Goal: Task Accomplishment & Management: Manage account settings

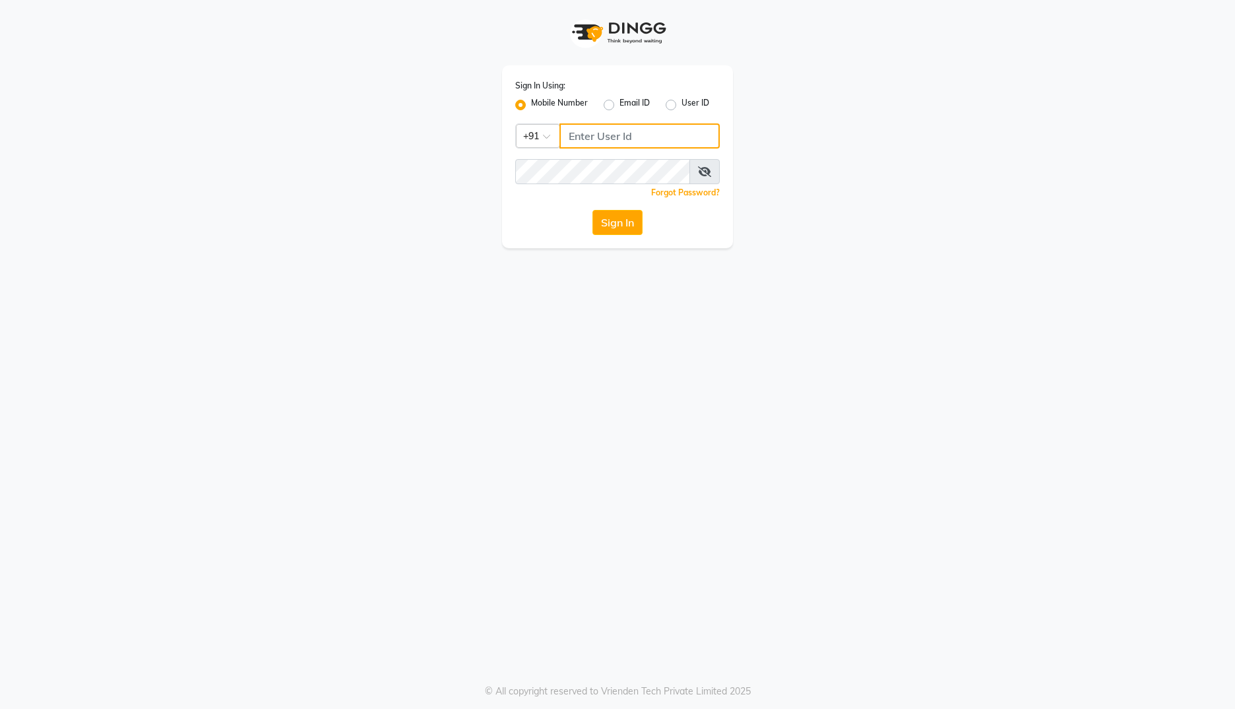
click at [629, 133] on input "Username" at bounding box center [640, 135] width 160 height 25
type input "9867429173"
click at [616, 134] on input "Username" at bounding box center [640, 135] width 160 height 25
type input "zubair7715@gmail.com"
click at [620, 106] on label "Email ID" at bounding box center [635, 105] width 30 height 16
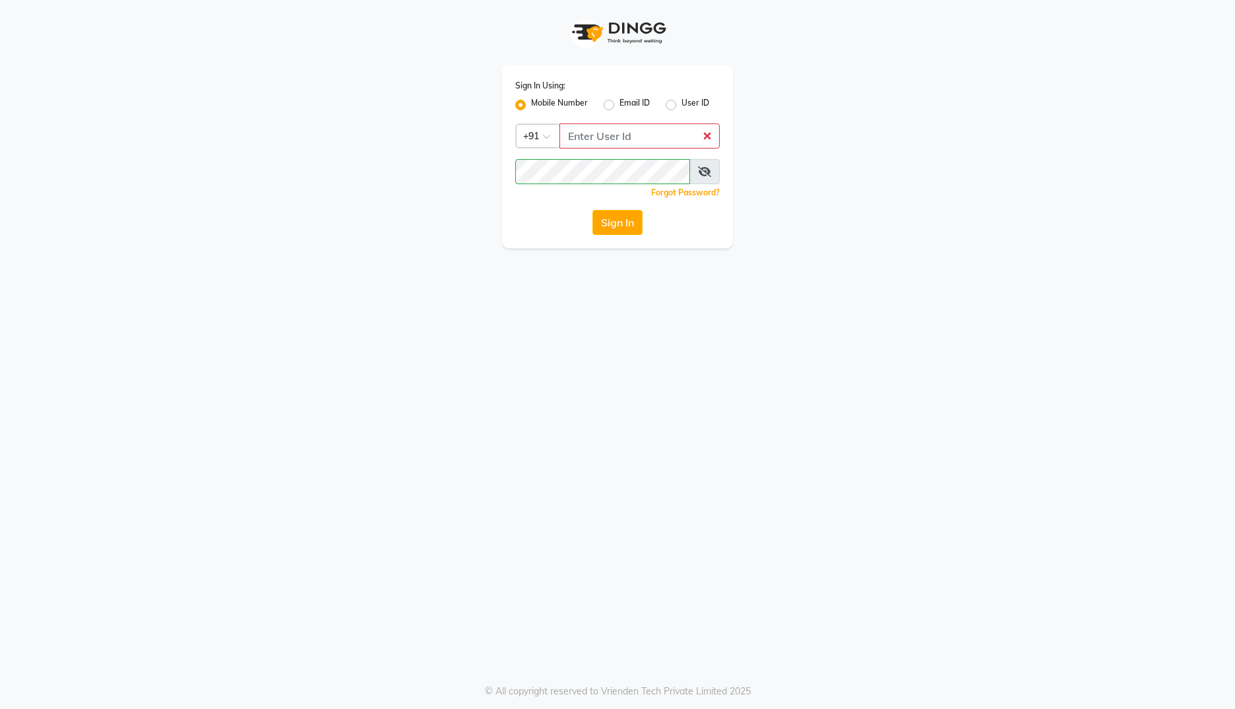
click at [620, 106] on input "Email ID" at bounding box center [624, 101] width 9 height 9
radio input "true"
radio input "false"
click at [574, 134] on input "Username" at bounding box center [617, 135] width 205 height 25
type input "zubair7715@gmail.com"
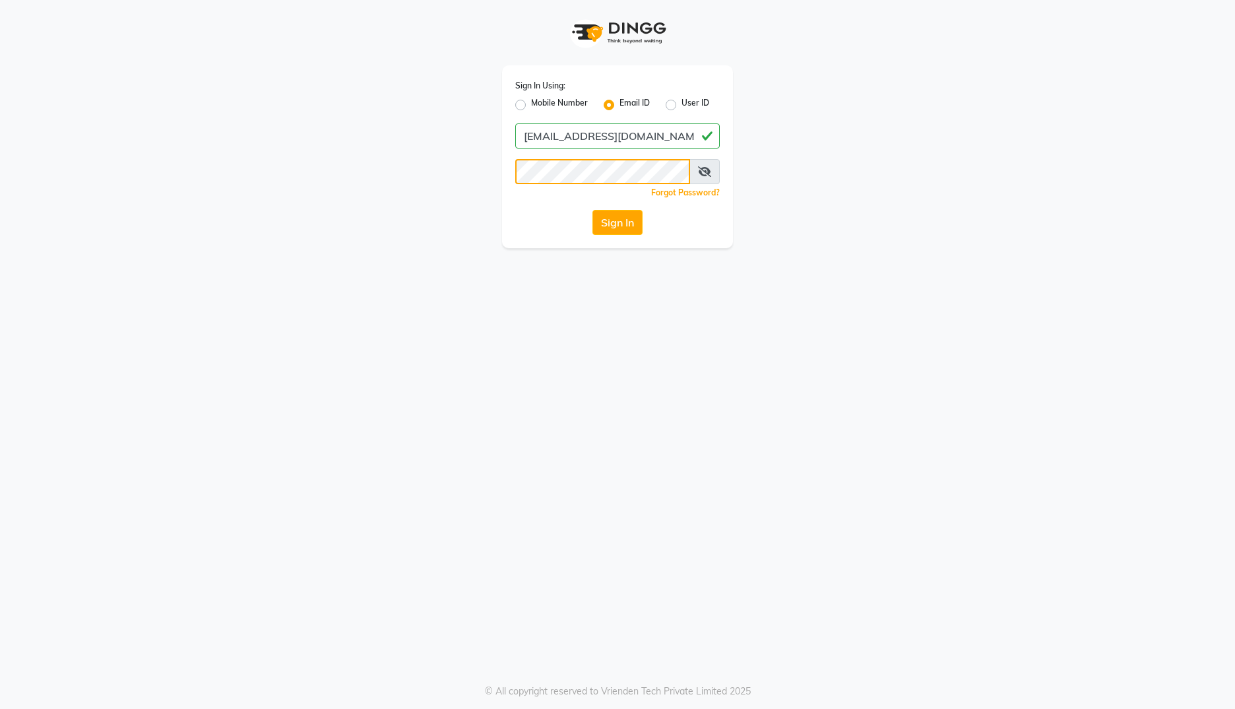
click at [593, 210] on button "Sign In" at bounding box center [618, 222] width 50 height 25
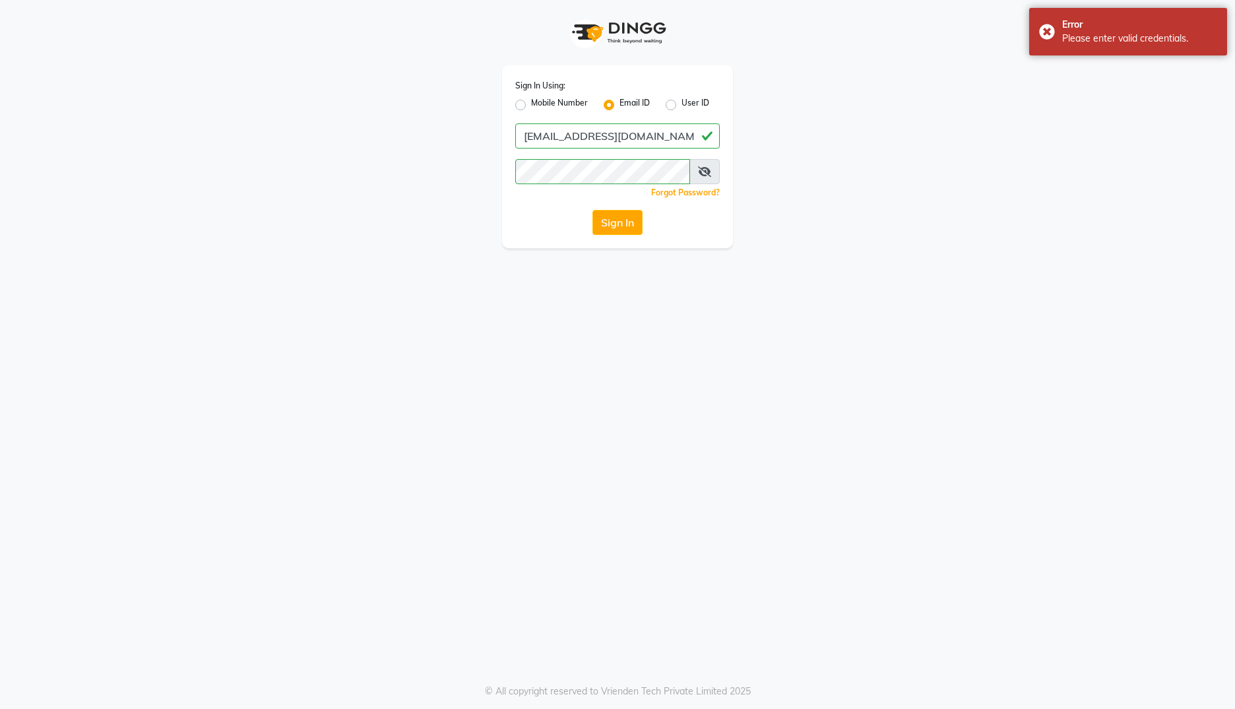
click at [531, 102] on label "Mobile Number" at bounding box center [559, 105] width 57 height 16
click at [531, 102] on input "Mobile Number" at bounding box center [535, 101] width 9 height 9
radio input "true"
radio input "false"
click at [591, 135] on input "Username" at bounding box center [640, 135] width 160 height 25
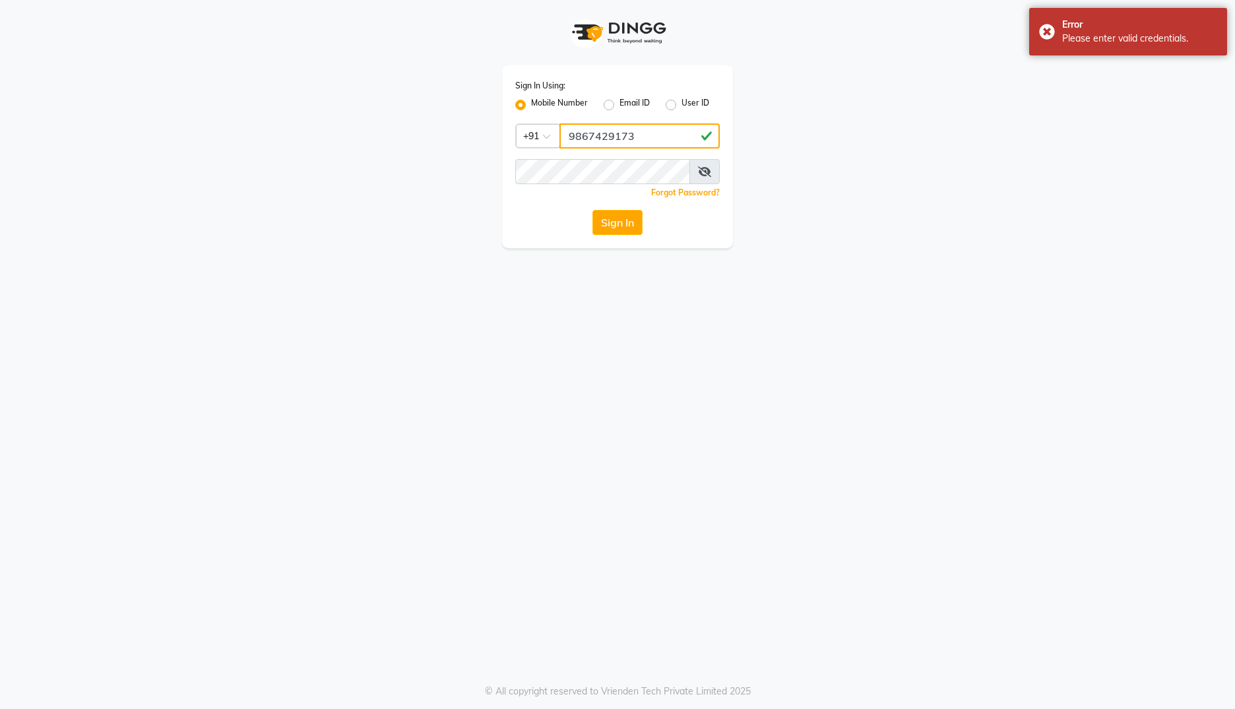
type input "9867429173"
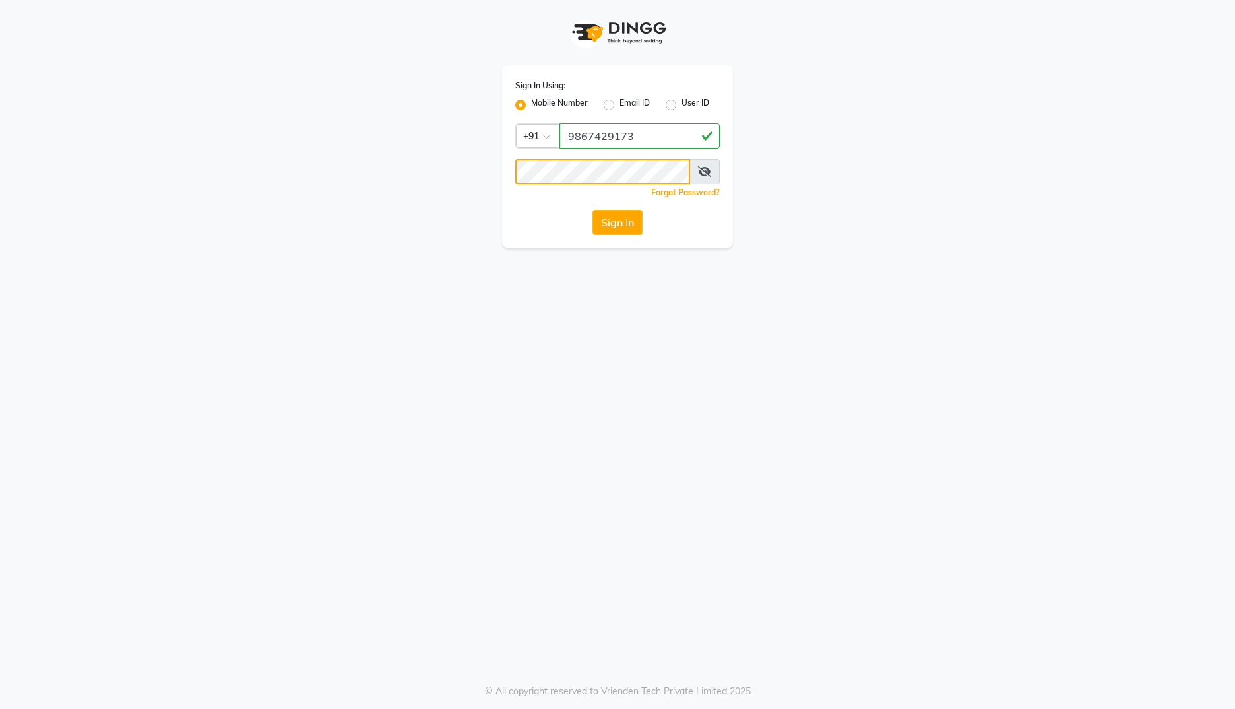
click at [593, 210] on button "Sign In" at bounding box center [618, 222] width 50 height 25
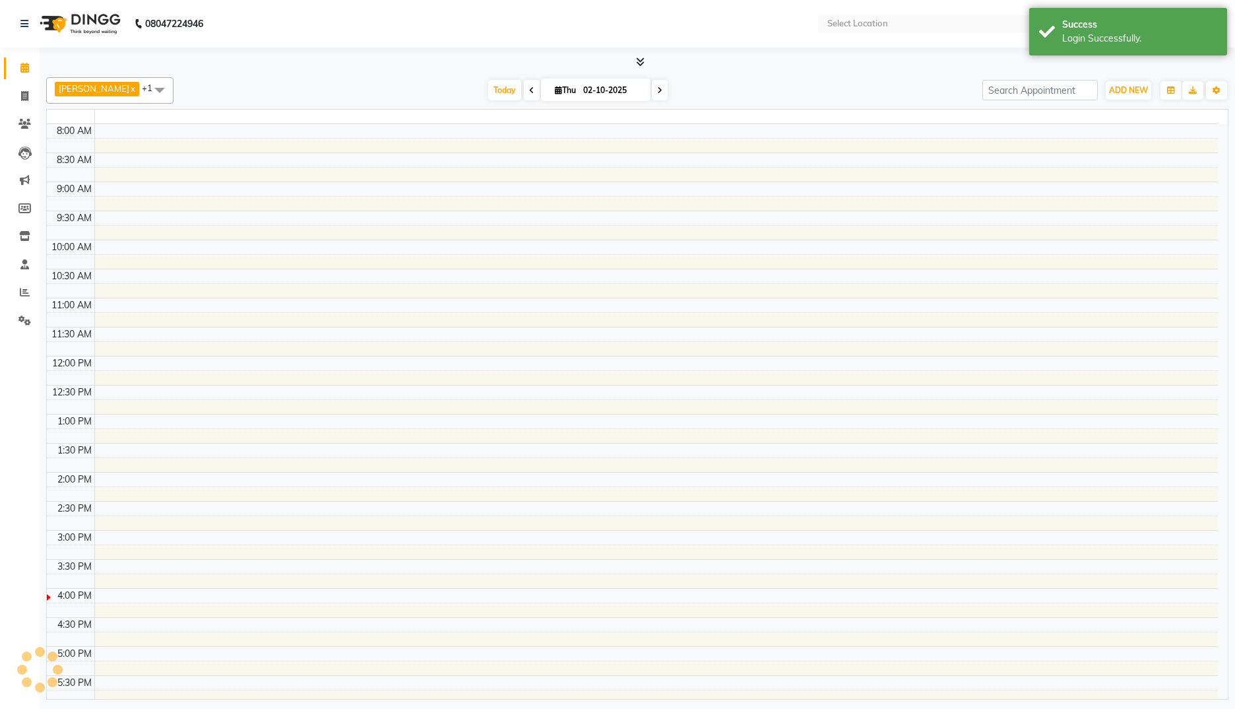
select select "en"
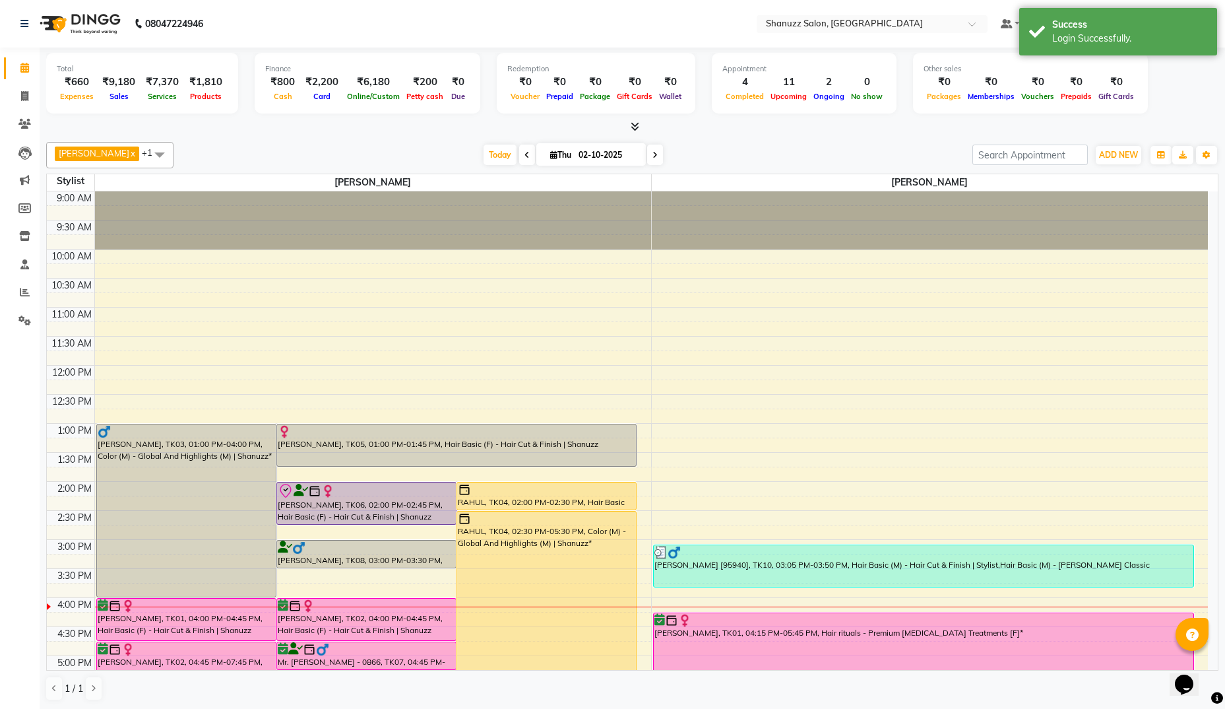
click at [158, 152] on span at bounding box center [159, 154] width 26 height 25
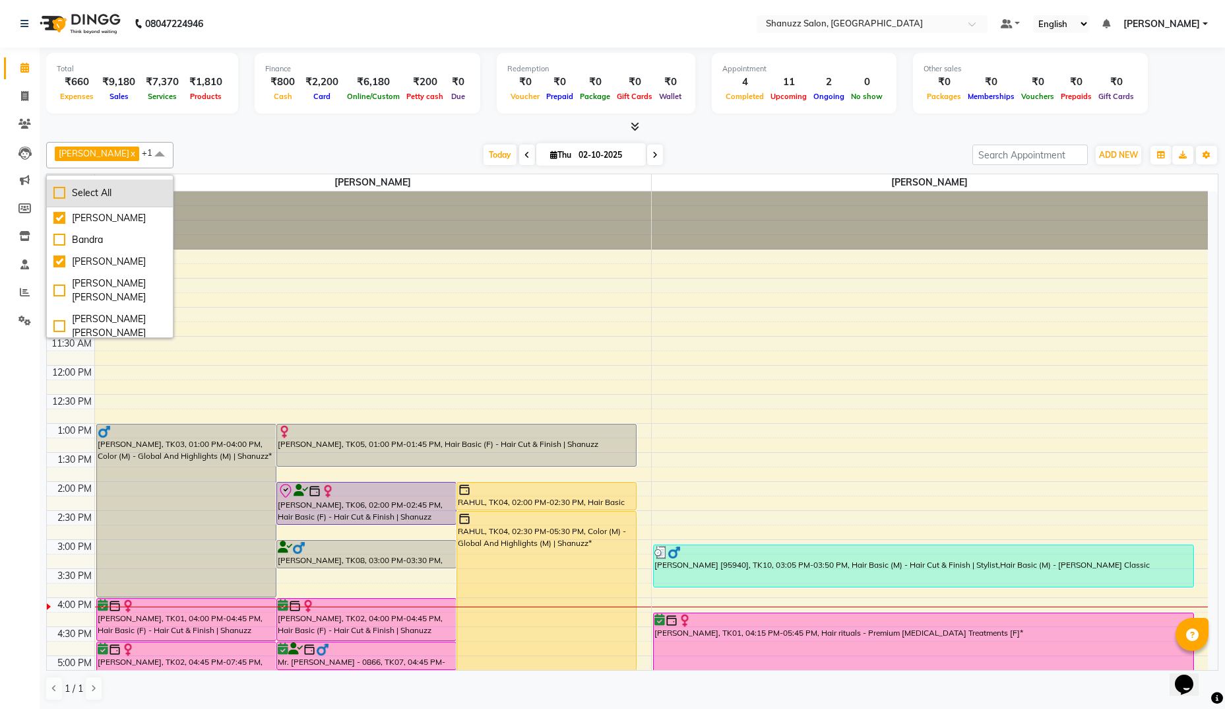
click at [62, 191] on div "Select All" at bounding box center [109, 193] width 113 height 14
checkbox input "true"
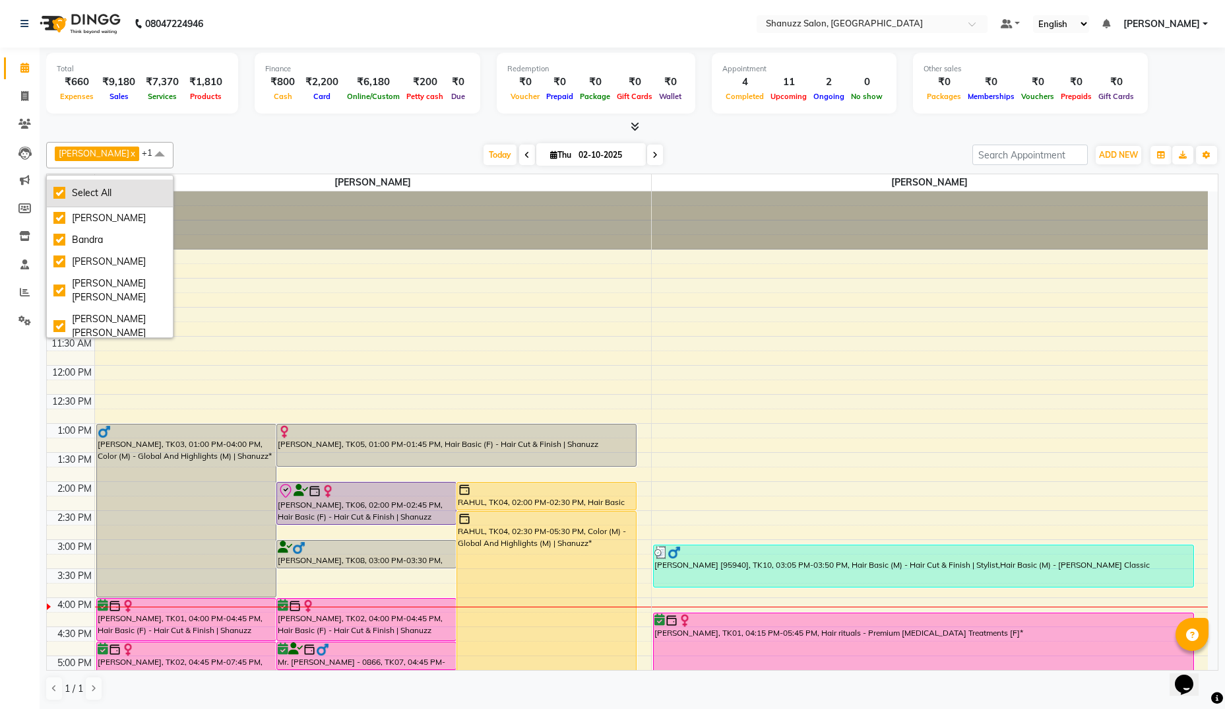
checkbox input "true"
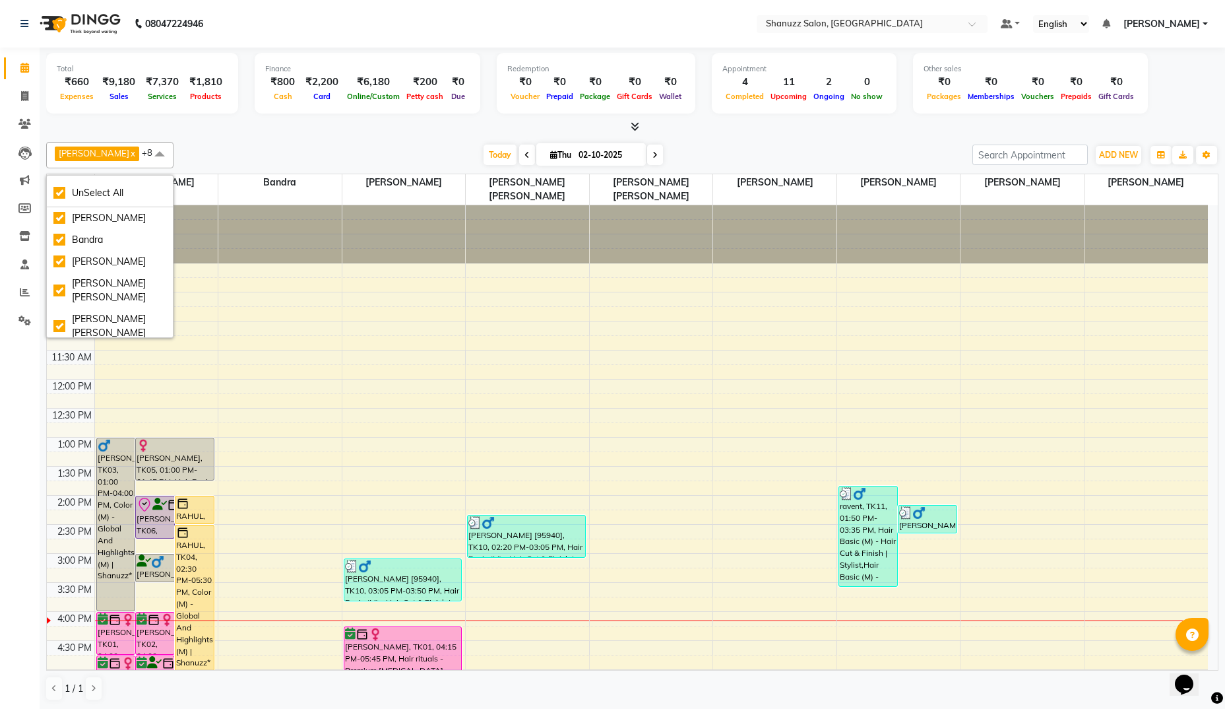
click at [234, 134] on div "Total ₹660 Expenses ₹9,180 Sales ₹7,370 Services ₹1,810 Products Finance ₹800 C…" at bounding box center [633, 379] width 1186 height 662
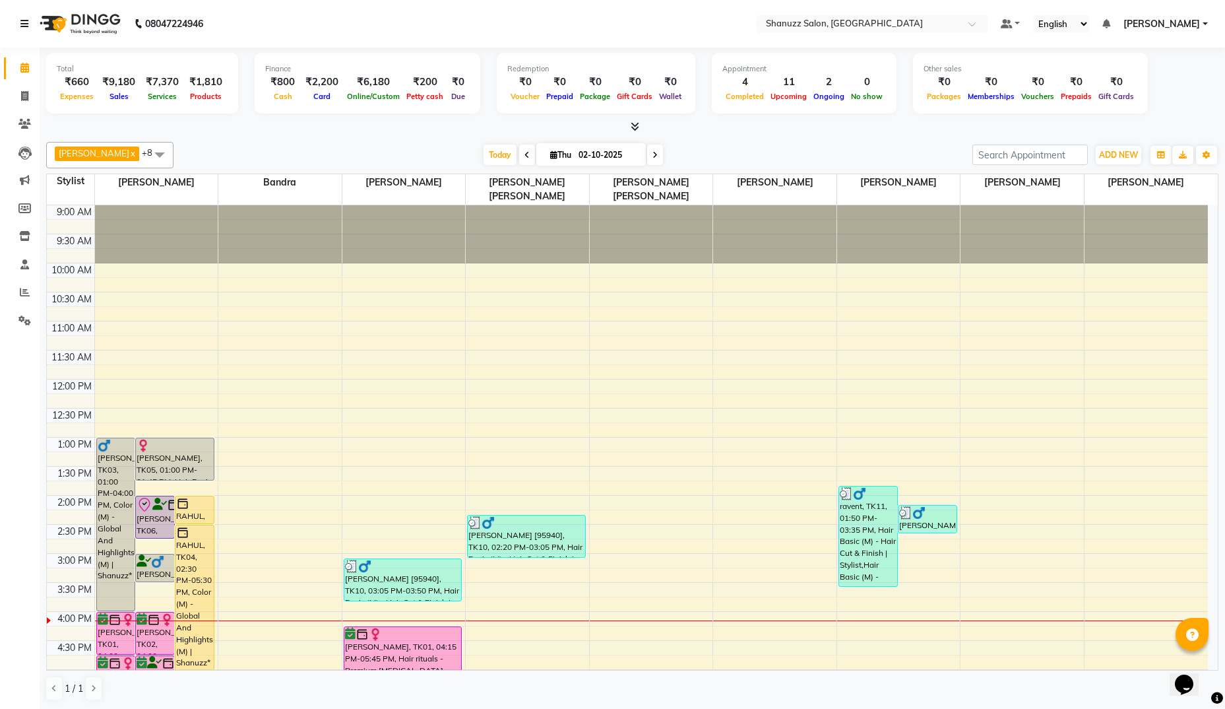
click at [20, 22] on icon at bounding box center [24, 23] width 8 height 9
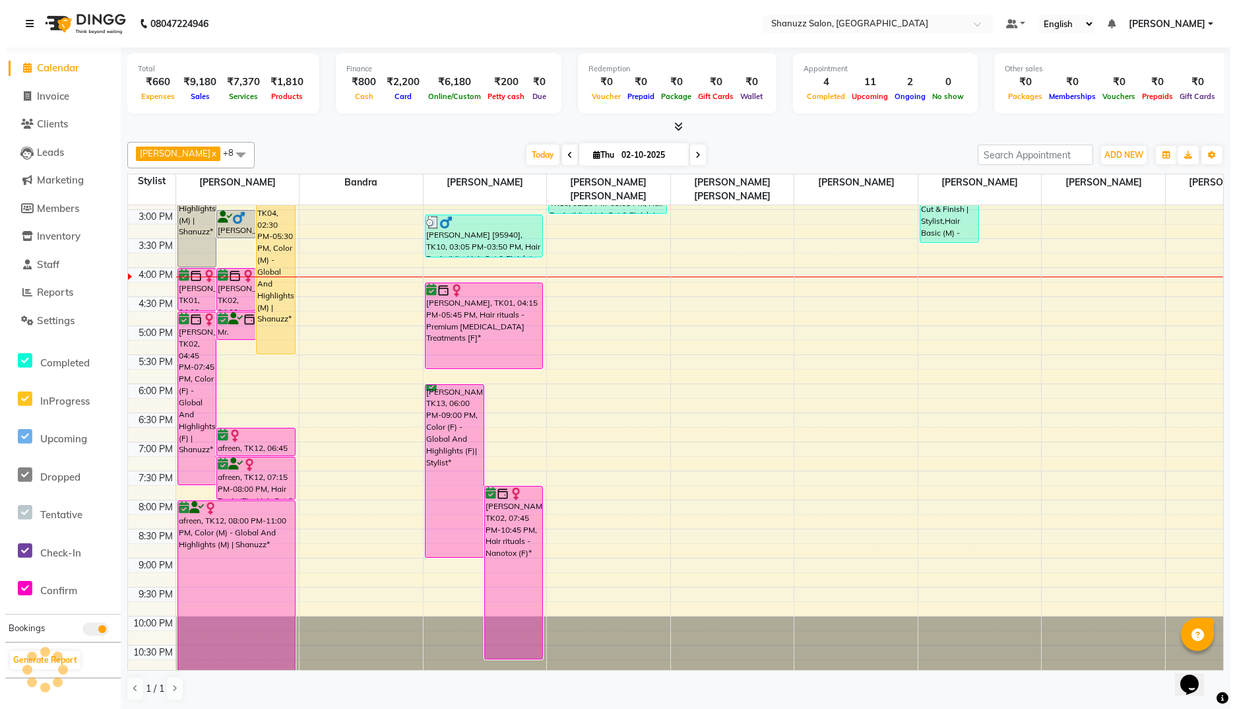
scroll to position [348, 0]
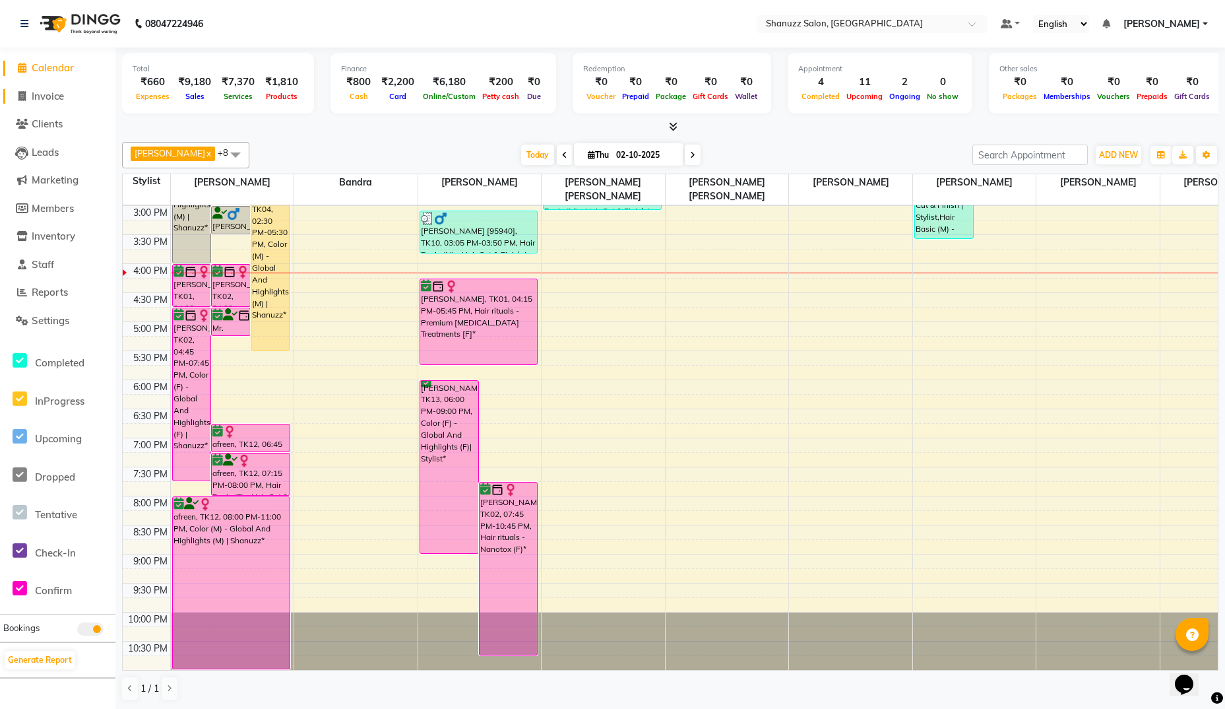
click at [47, 92] on span "Invoice" at bounding box center [48, 96] width 32 height 13
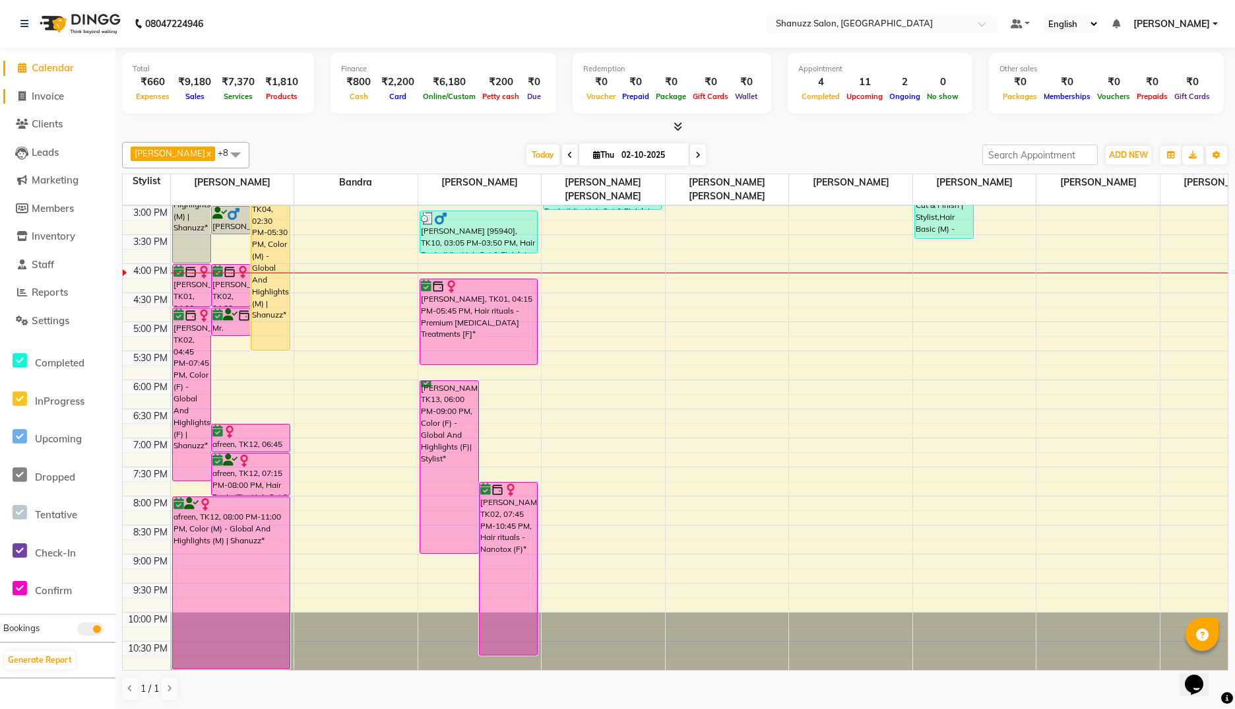
select select "service"
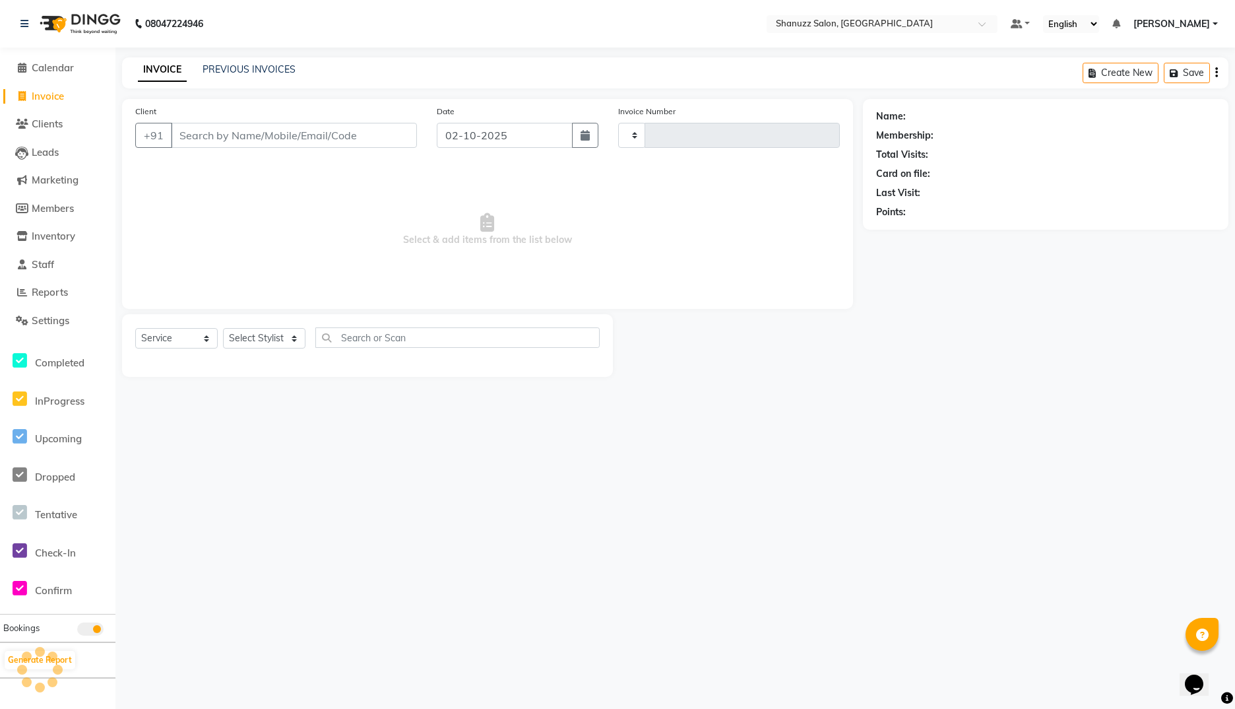
type input "1865"
select select "9055"
click at [243, 73] on link "PREVIOUS INVOICES" at bounding box center [249, 69] width 93 height 12
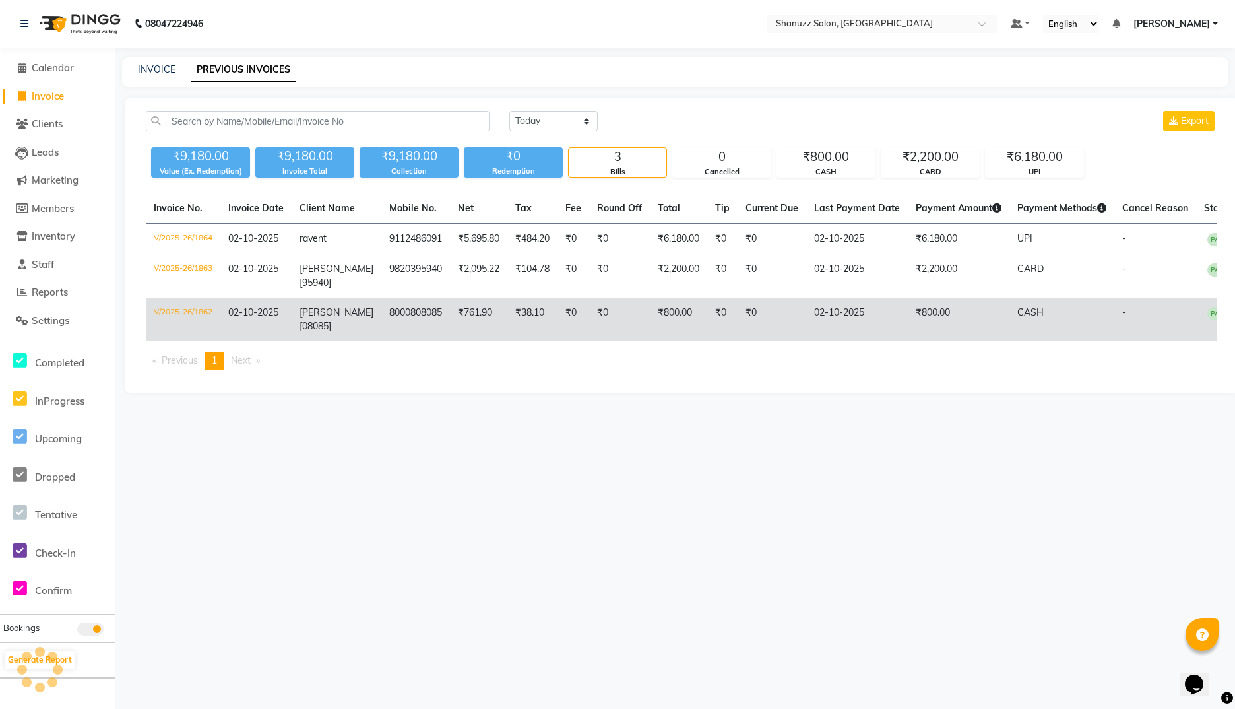
click at [223, 313] on td "02-10-2025" at bounding box center [255, 320] width 71 height 44
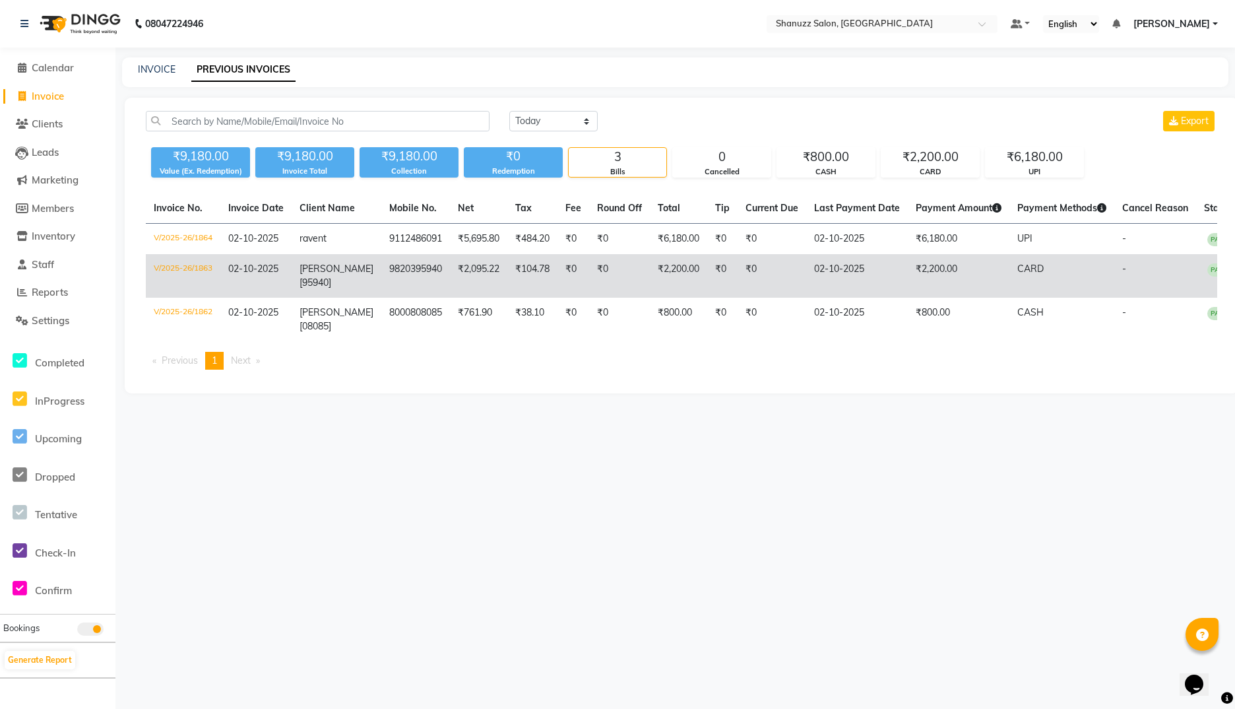
click at [170, 267] on td "V/2025-26/1863" at bounding box center [183, 276] width 75 height 44
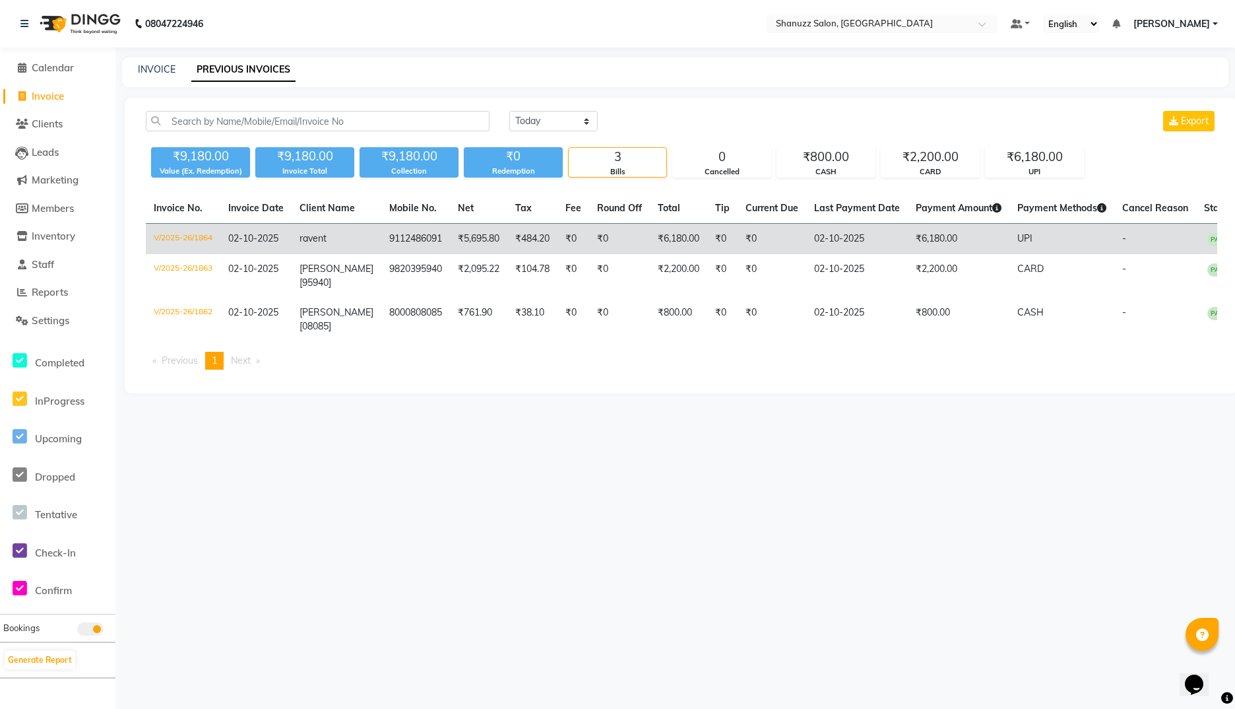
click at [201, 236] on td "V/2025-26/1864" at bounding box center [183, 239] width 75 height 31
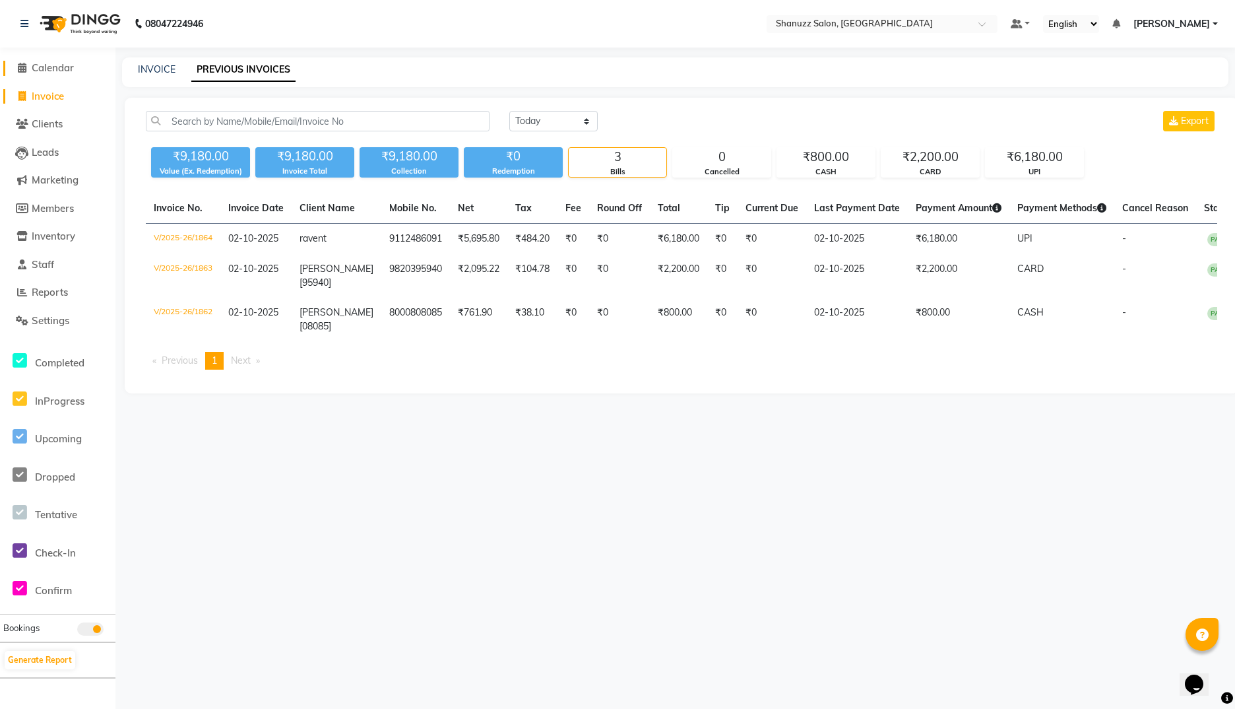
click at [65, 69] on span "Calendar" at bounding box center [53, 67] width 42 height 13
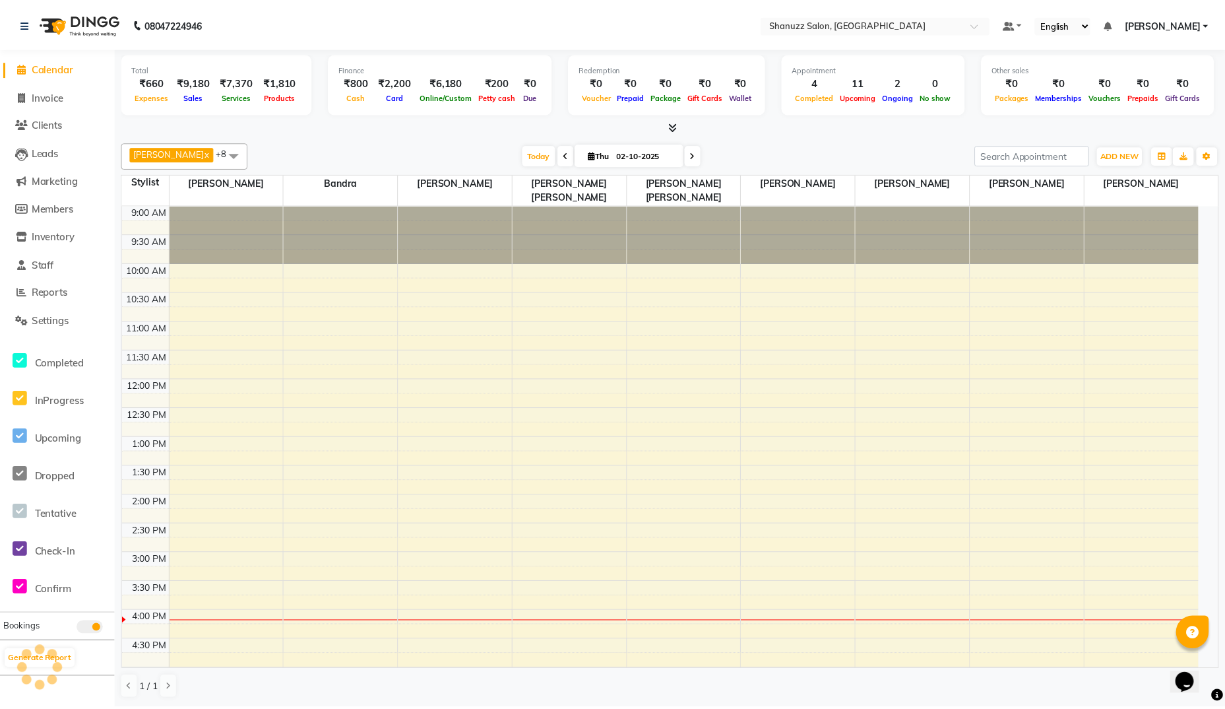
scroll to position [323, 0]
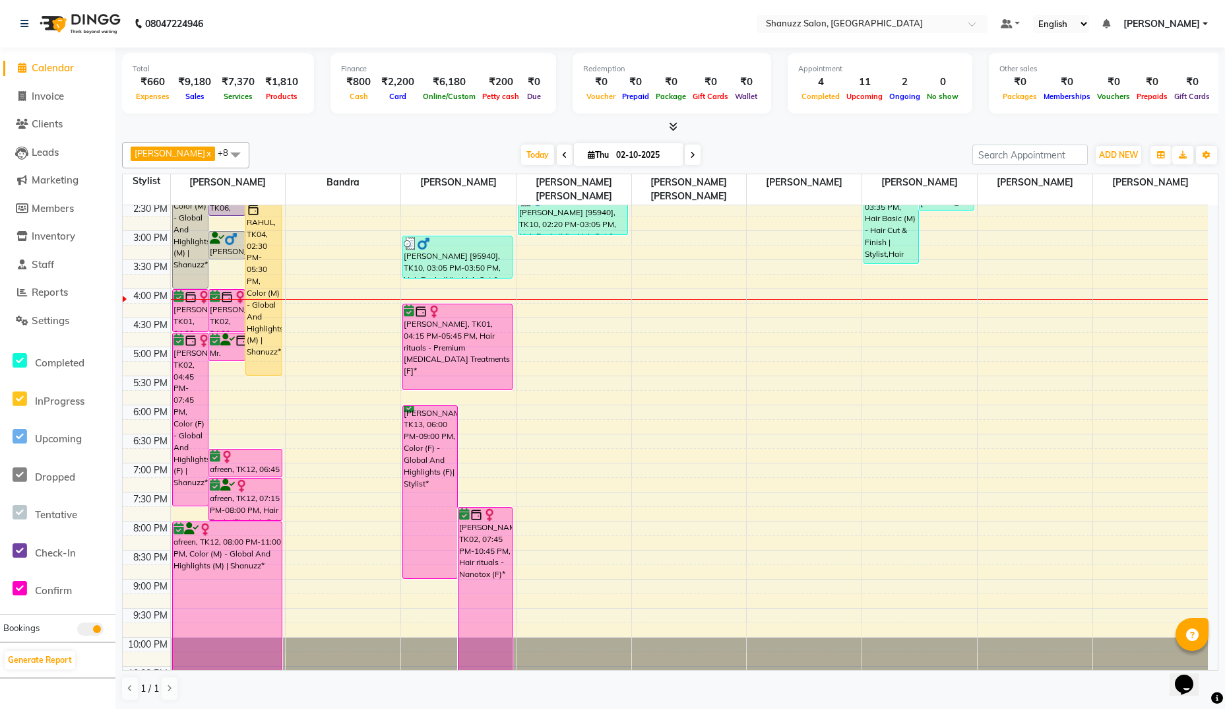
click at [676, 120] on span at bounding box center [671, 127] width 14 height 14
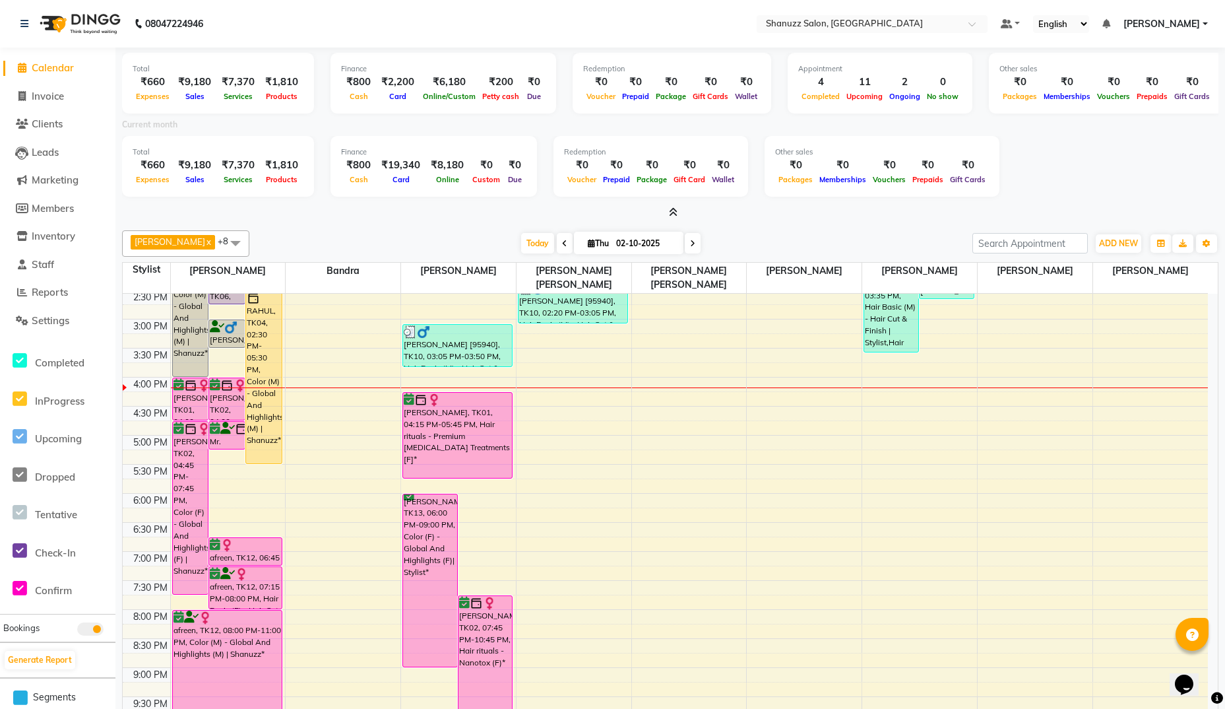
click at [670, 212] on icon at bounding box center [673, 212] width 9 height 10
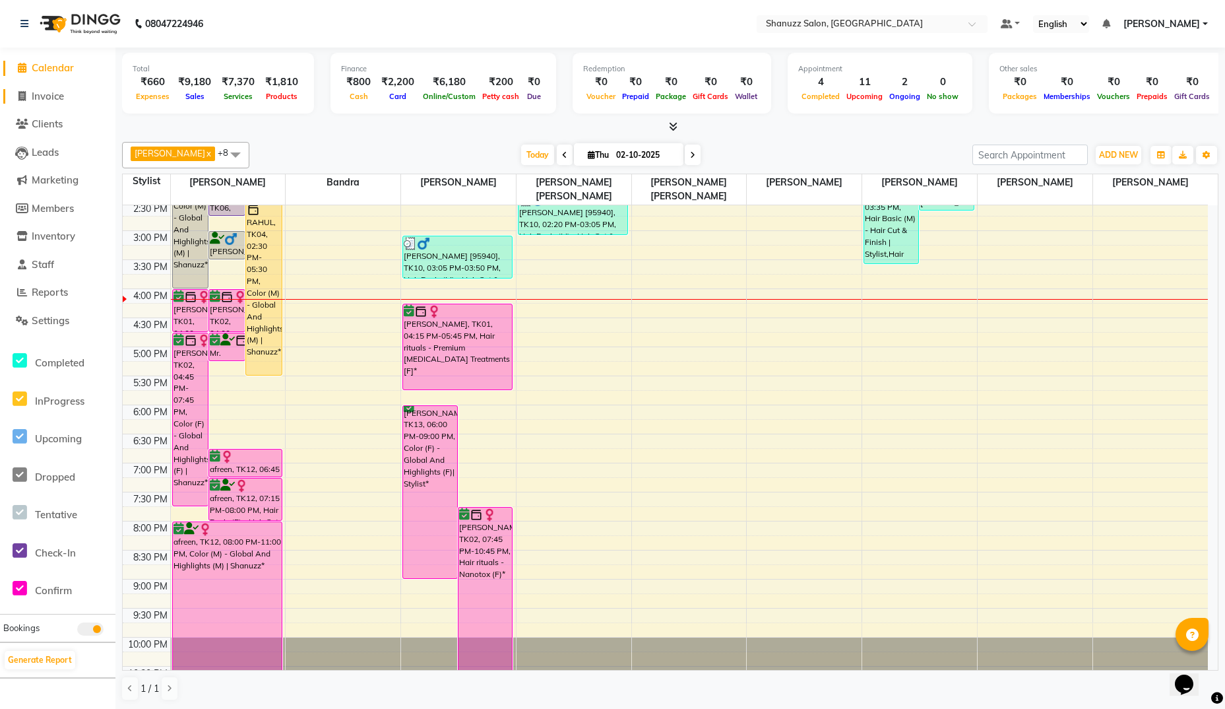
click at [52, 99] on span "Invoice" at bounding box center [48, 96] width 32 height 13
select select "service"
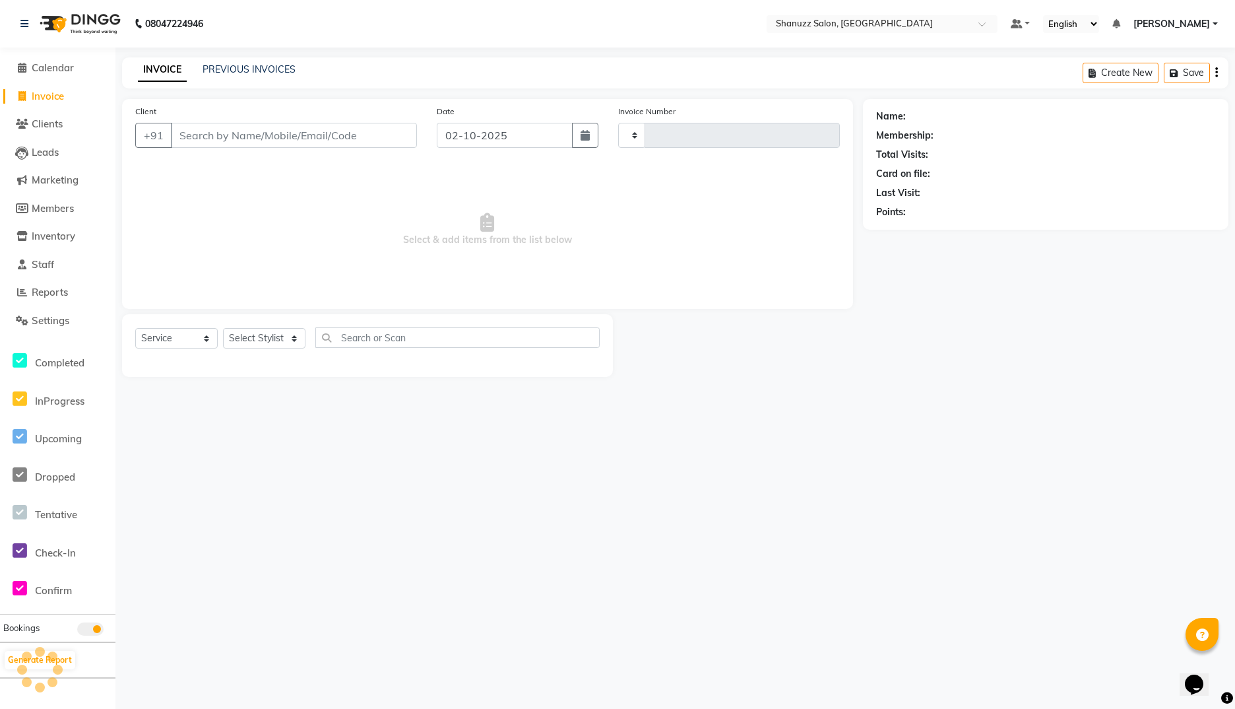
type input "1865"
select select "9055"
click at [50, 122] on span "Clients" at bounding box center [47, 123] width 31 height 13
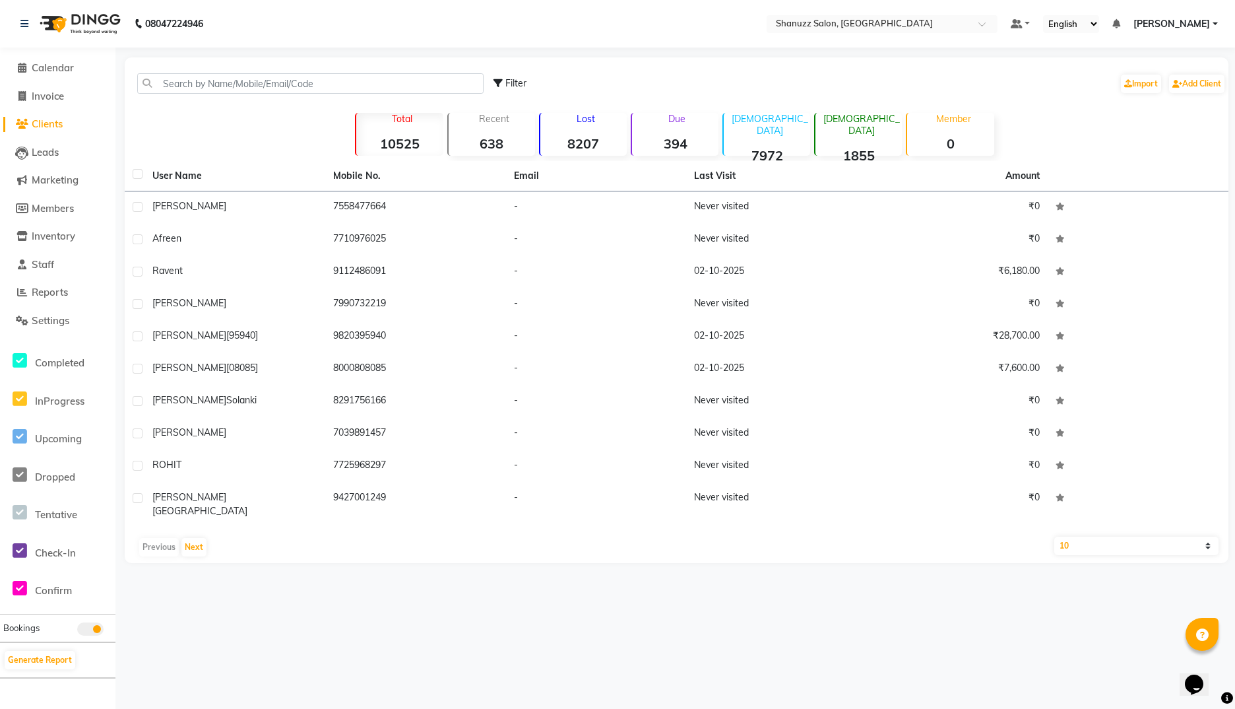
click at [1098, 536] on select "10 50 100" at bounding box center [1136, 545] width 164 height 18
select select "100"
click at [1054, 536] on select "10 50 100" at bounding box center [1136, 545] width 164 height 18
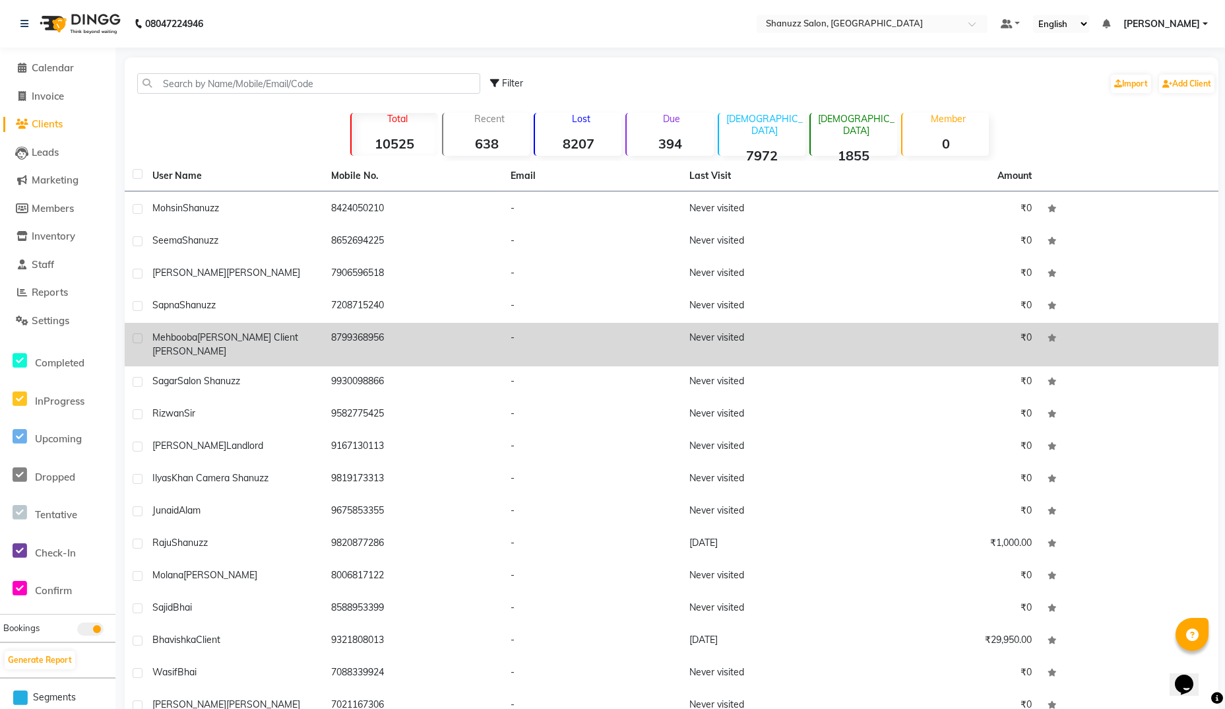
scroll to position [498, 0]
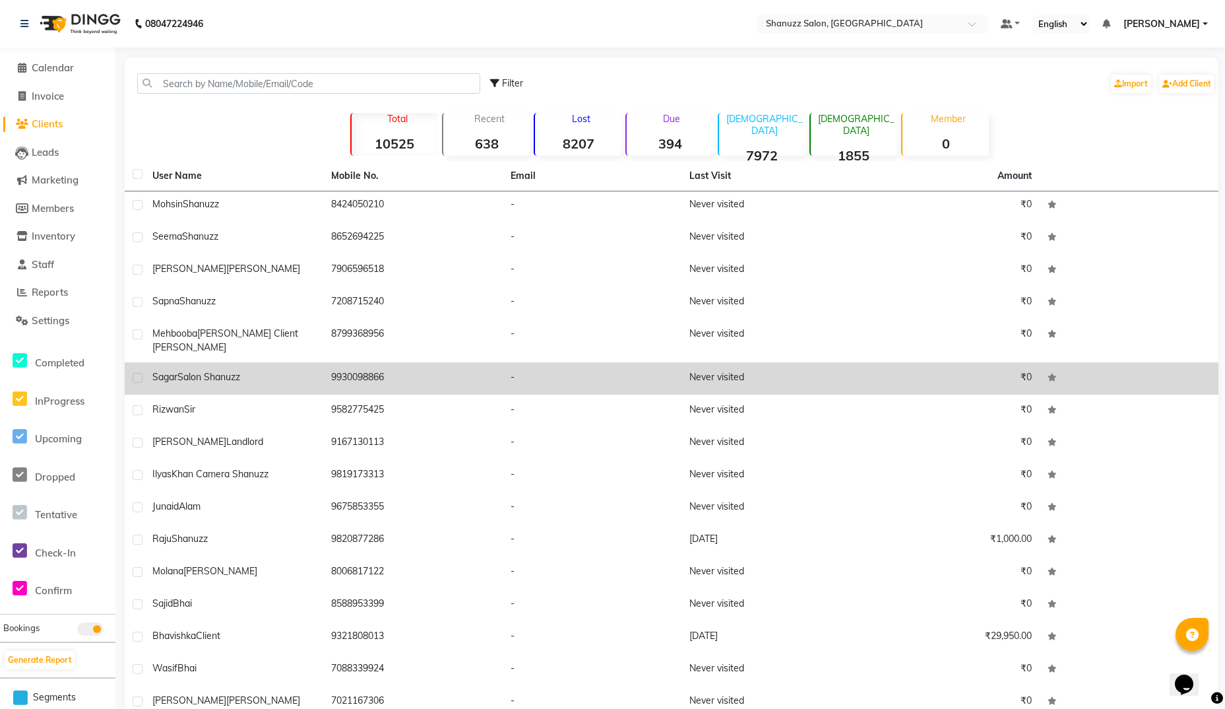
click at [137, 373] on label at bounding box center [138, 378] width 10 height 10
click at [137, 374] on input "checkbox" at bounding box center [137, 378] width 9 height 9
checkbox input "true"
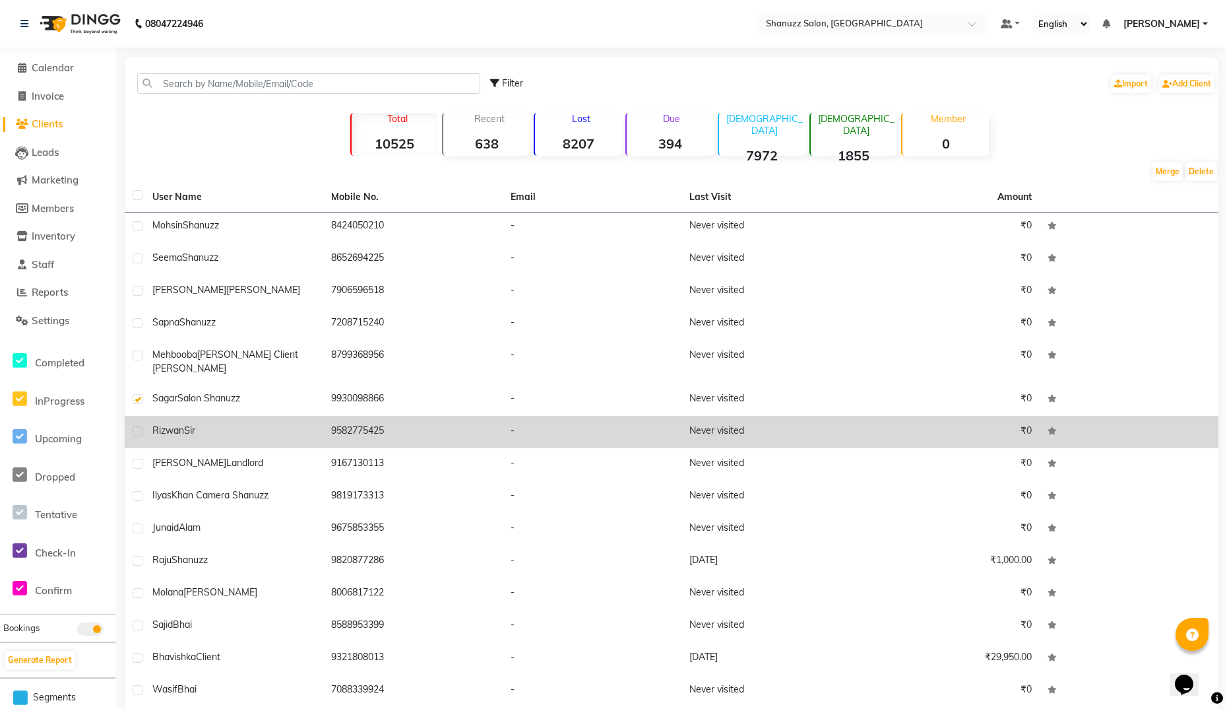
click at [139, 416] on td at bounding box center [135, 432] width 20 height 32
click at [139, 426] on label at bounding box center [138, 431] width 10 height 10
click at [139, 428] on input "checkbox" at bounding box center [137, 432] width 9 height 9
checkbox input "true"
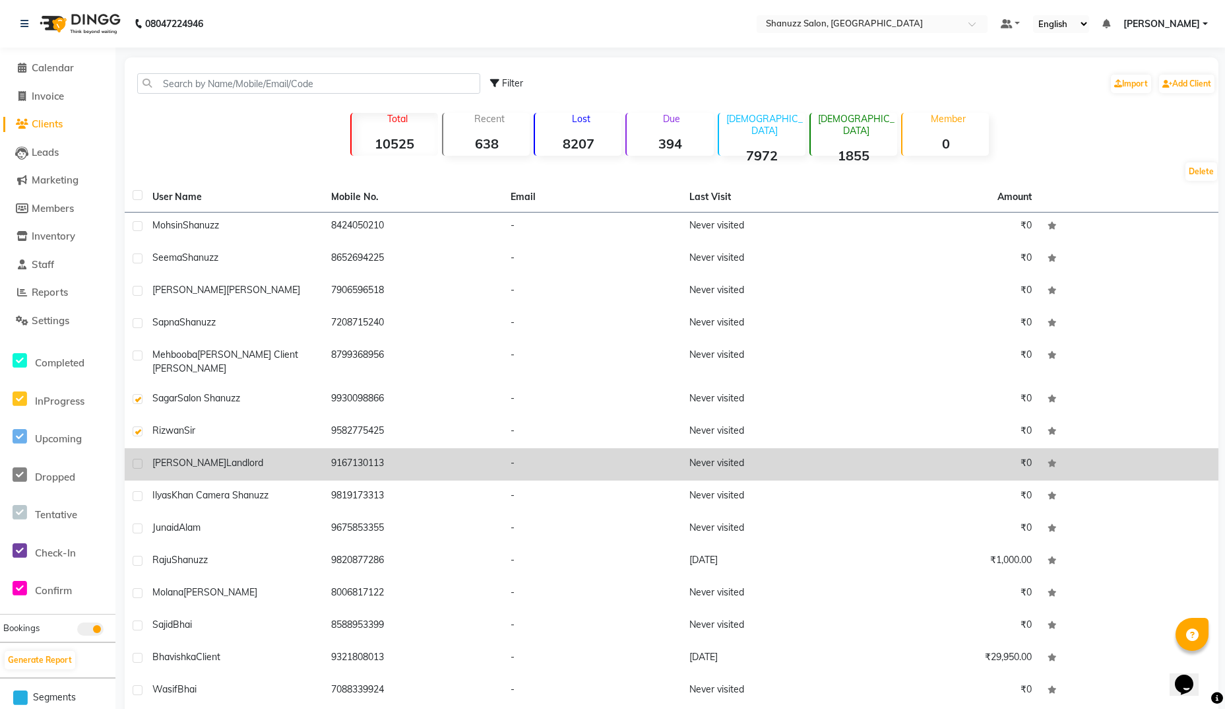
click at [137, 459] on label at bounding box center [138, 464] width 10 height 10
click at [137, 460] on input "checkbox" at bounding box center [137, 464] width 9 height 9
checkbox input "true"
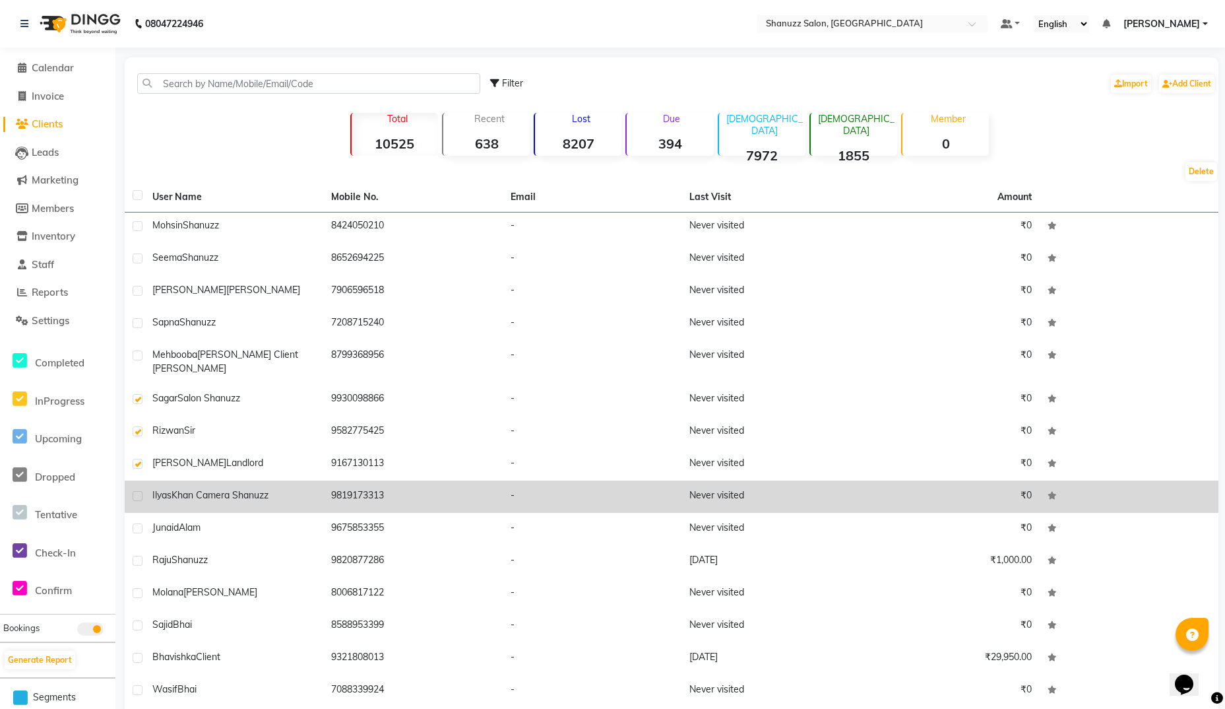
click at [140, 491] on label at bounding box center [138, 496] width 10 height 10
click at [140, 492] on input "checkbox" at bounding box center [137, 496] width 9 height 9
checkbox input "true"
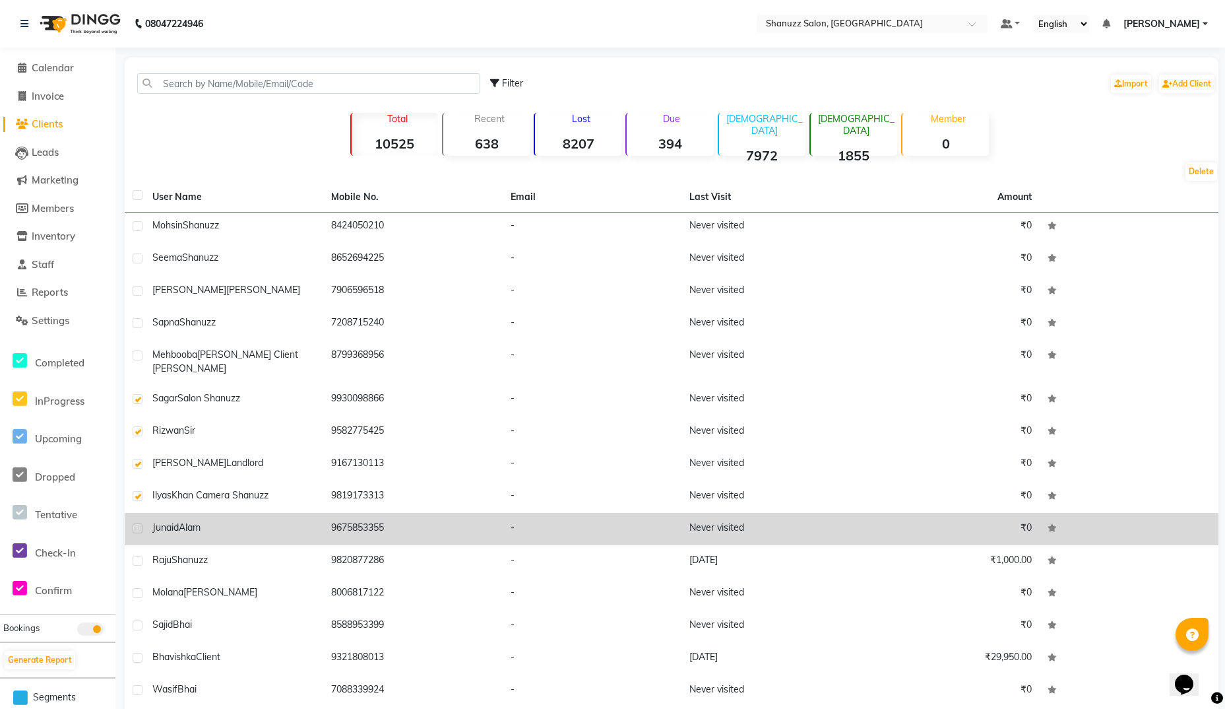
click at [141, 523] on label at bounding box center [138, 528] width 10 height 10
click at [141, 525] on input "checkbox" at bounding box center [137, 529] width 9 height 9
click at [140, 523] on label at bounding box center [138, 528] width 10 height 10
click at [140, 525] on input "checkbox" at bounding box center [137, 529] width 9 height 9
checkbox input "false"
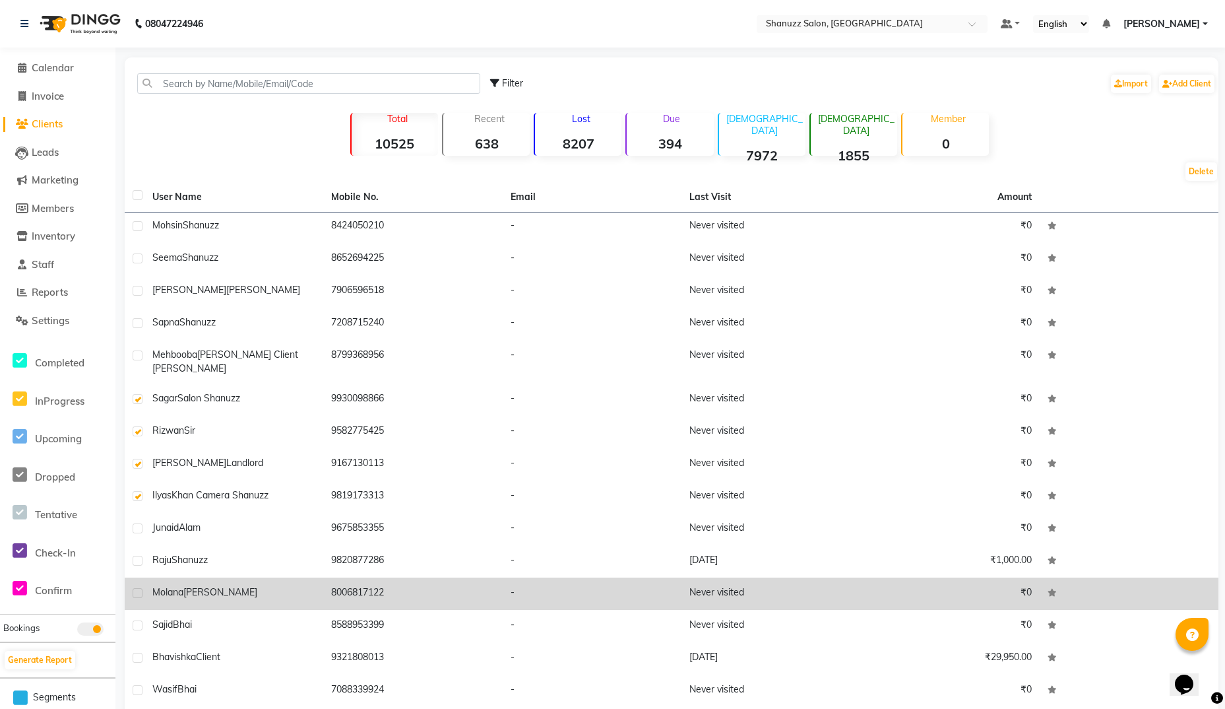
click at [137, 588] on label at bounding box center [138, 593] width 10 height 10
click at [137, 589] on input "checkbox" at bounding box center [137, 593] width 9 height 9
checkbox input "true"
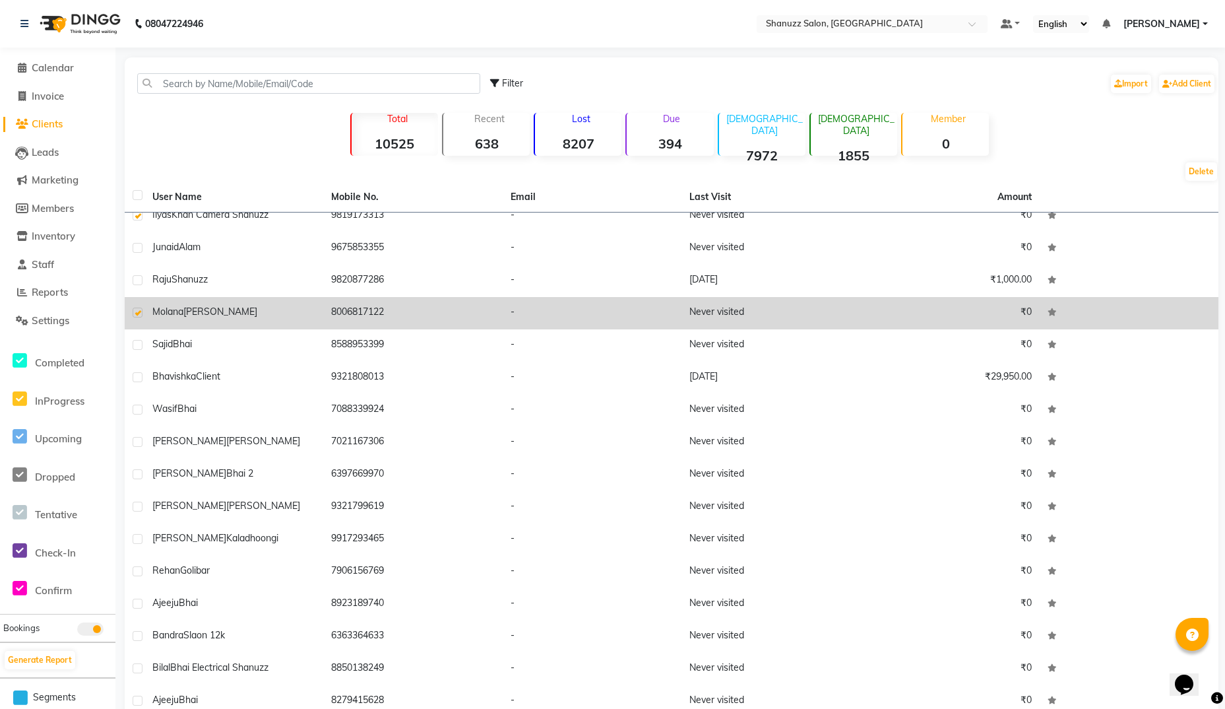
scroll to position [781, 0]
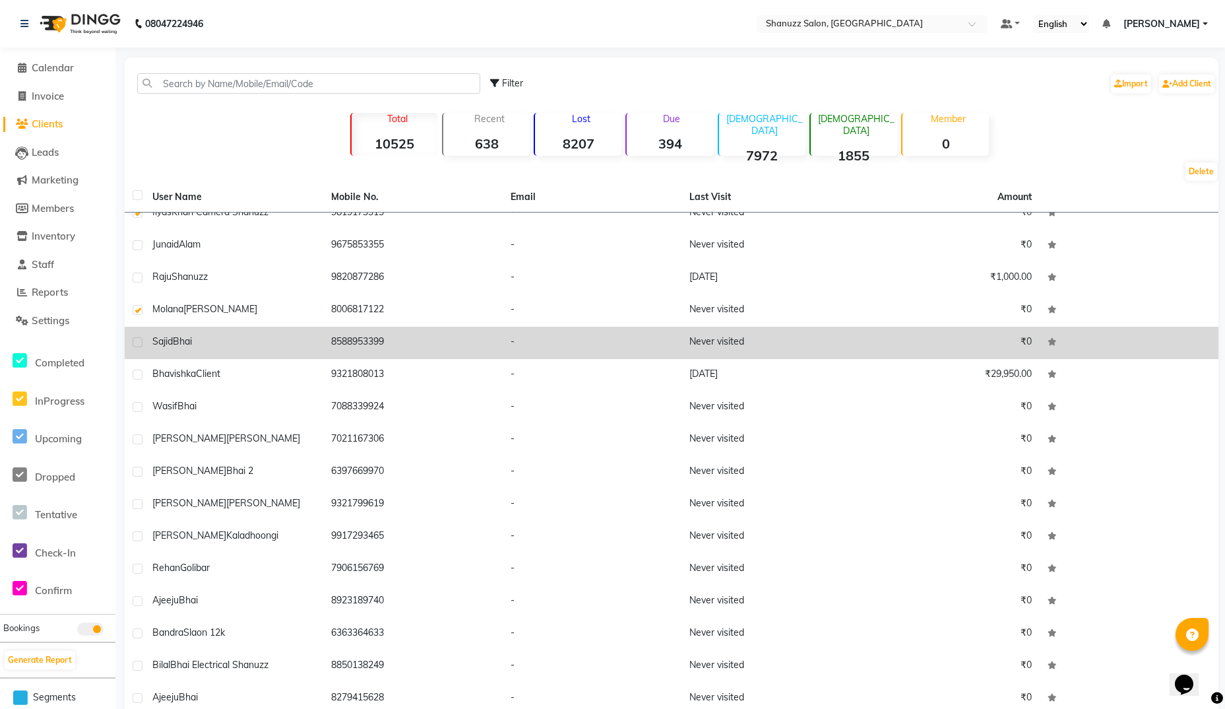
click at [138, 337] on label at bounding box center [138, 342] width 10 height 10
click at [138, 338] on input "checkbox" at bounding box center [137, 342] width 9 height 9
checkbox input "true"
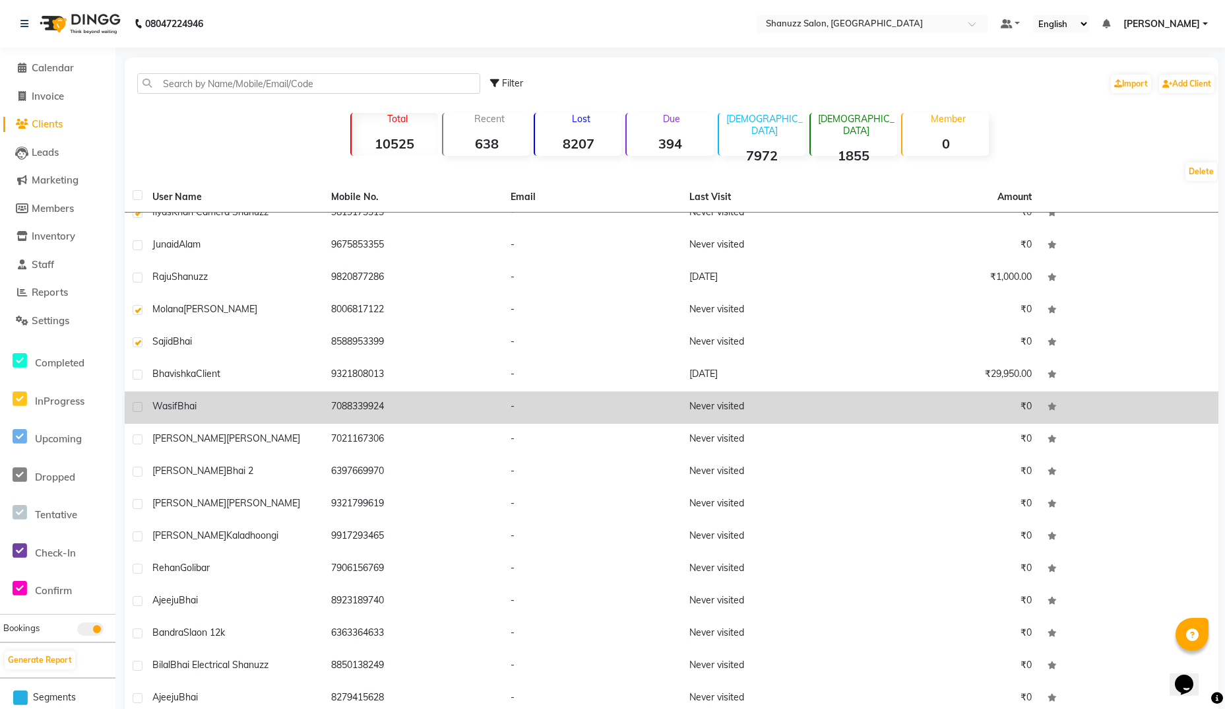
click at [135, 402] on label at bounding box center [138, 407] width 10 height 10
click at [135, 403] on input "checkbox" at bounding box center [137, 407] width 9 height 9
checkbox input "true"
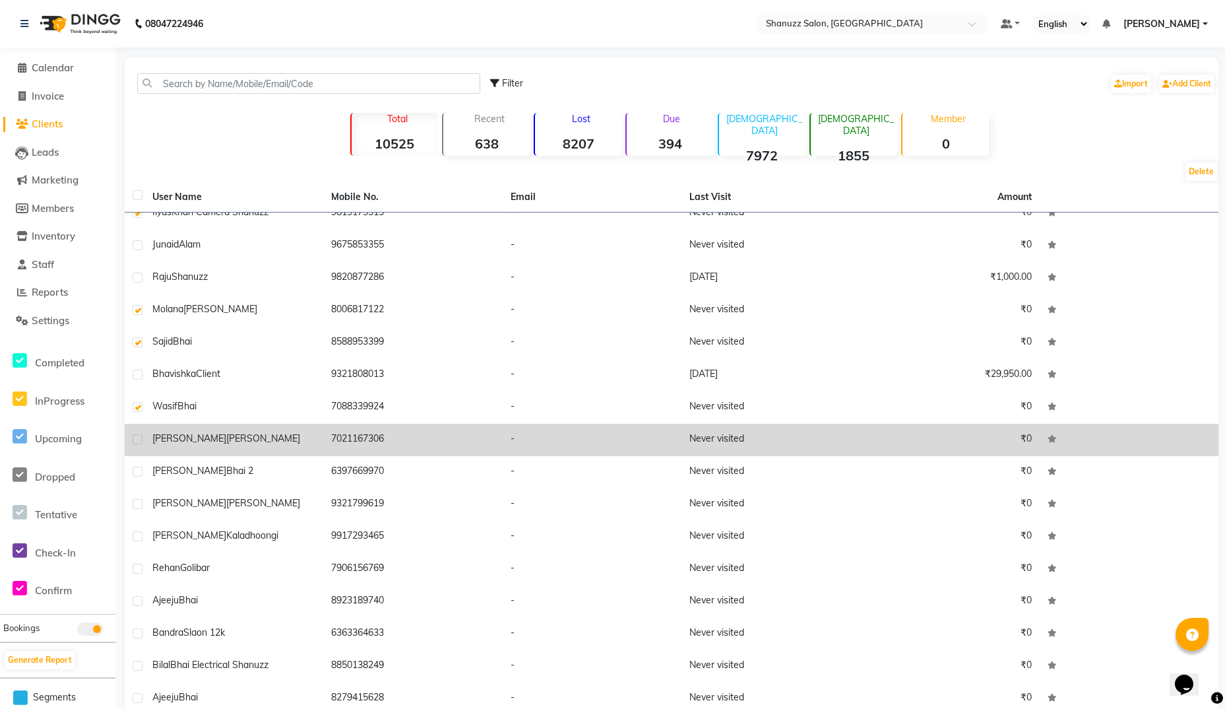
click at [138, 434] on label at bounding box center [138, 439] width 10 height 10
click at [138, 435] on input "checkbox" at bounding box center [137, 439] width 9 height 9
checkbox input "true"
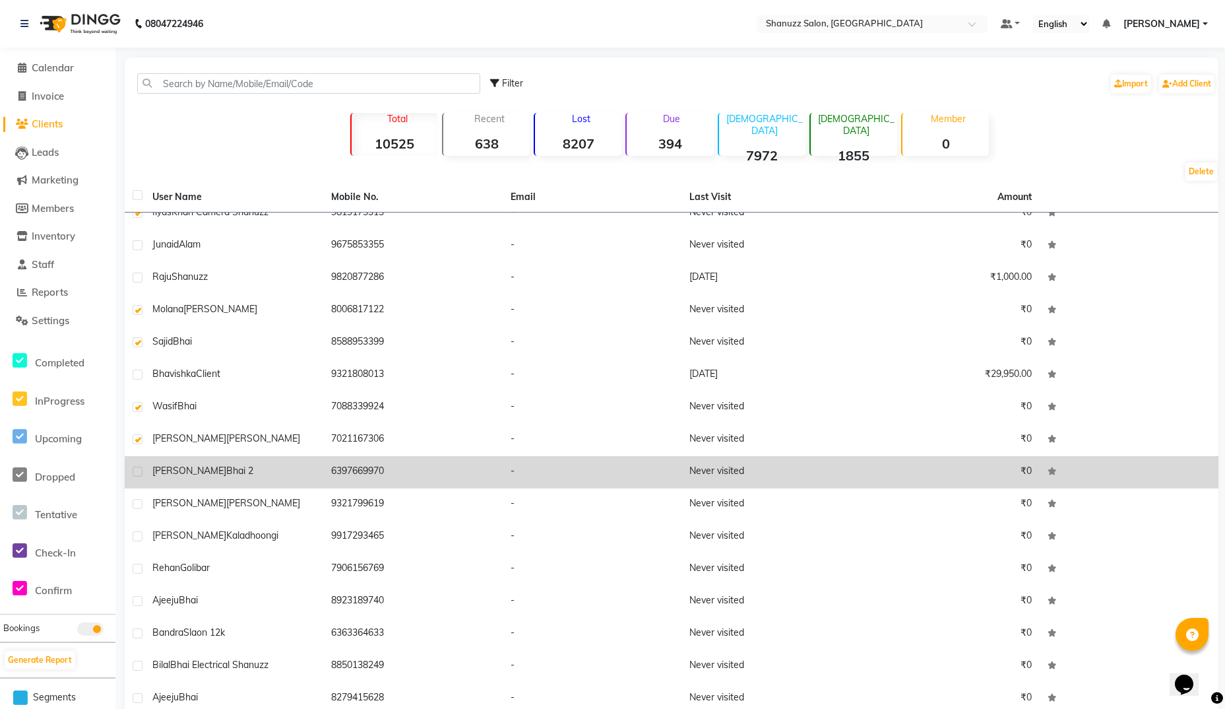
click at [139, 467] on label at bounding box center [138, 472] width 10 height 10
click at [139, 468] on input "checkbox" at bounding box center [137, 472] width 9 height 9
checkbox input "true"
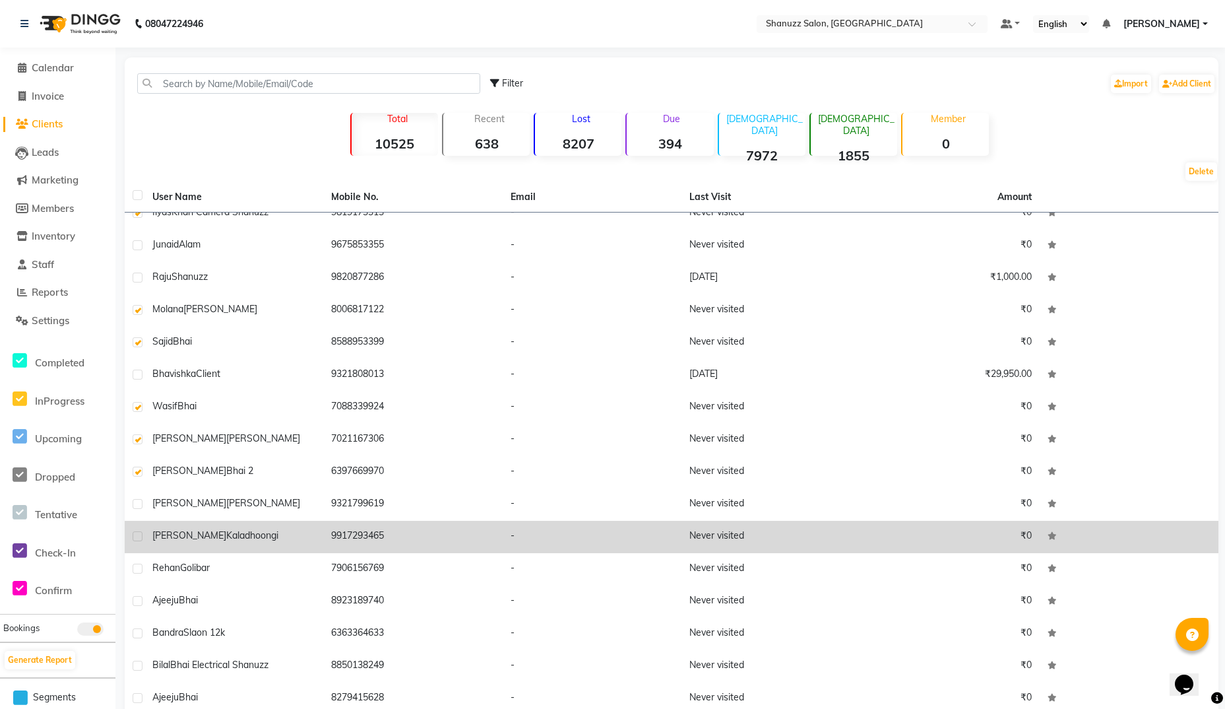
click at [137, 531] on label at bounding box center [138, 536] width 10 height 10
click at [137, 532] on input "checkbox" at bounding box center [137, 536] width 9 height 9
checkbox input "true"
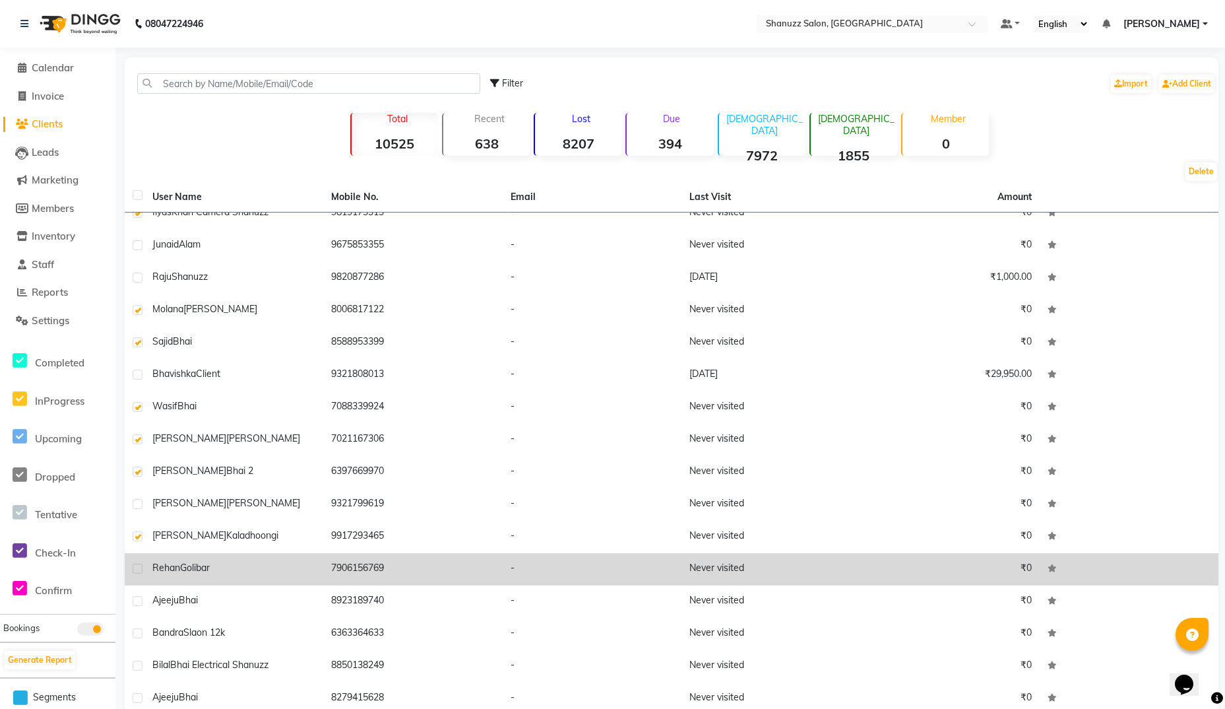
click at [137, 563] on label at bounding box center [138, 568] width 10 height 10
click at [137, 565] on input "checkbox" at bounding box center [137, 569] width 9 height 9
checkbox input "true"
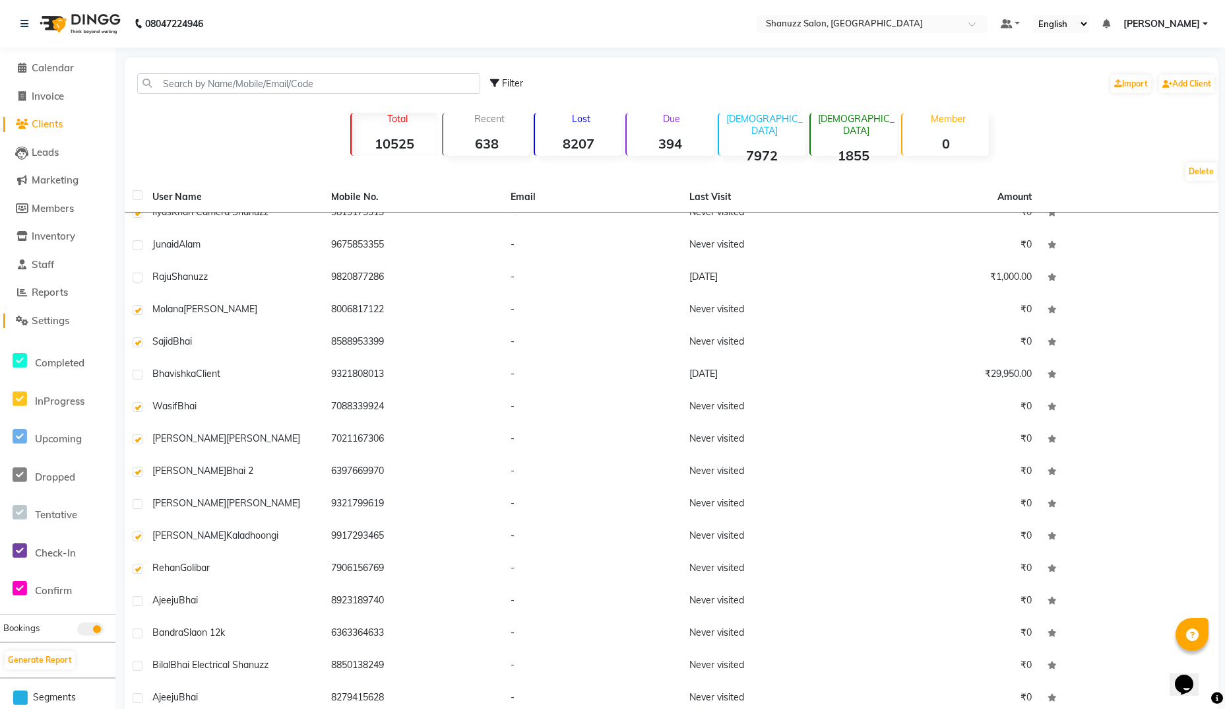
click at [51, 319] on span "Settings" at bounding box center [51, 320] width 38 height 13
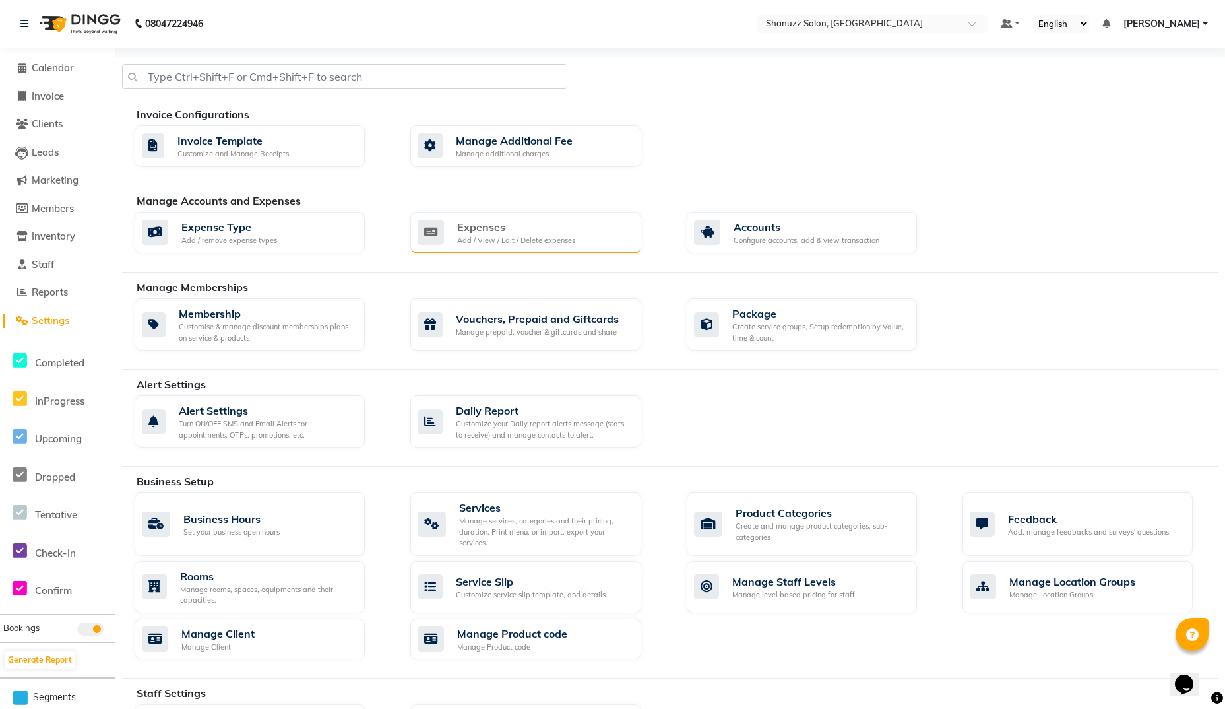
click at [479, 228] on div "Expenses" at bounding box center [516, 227] width 118 height 16
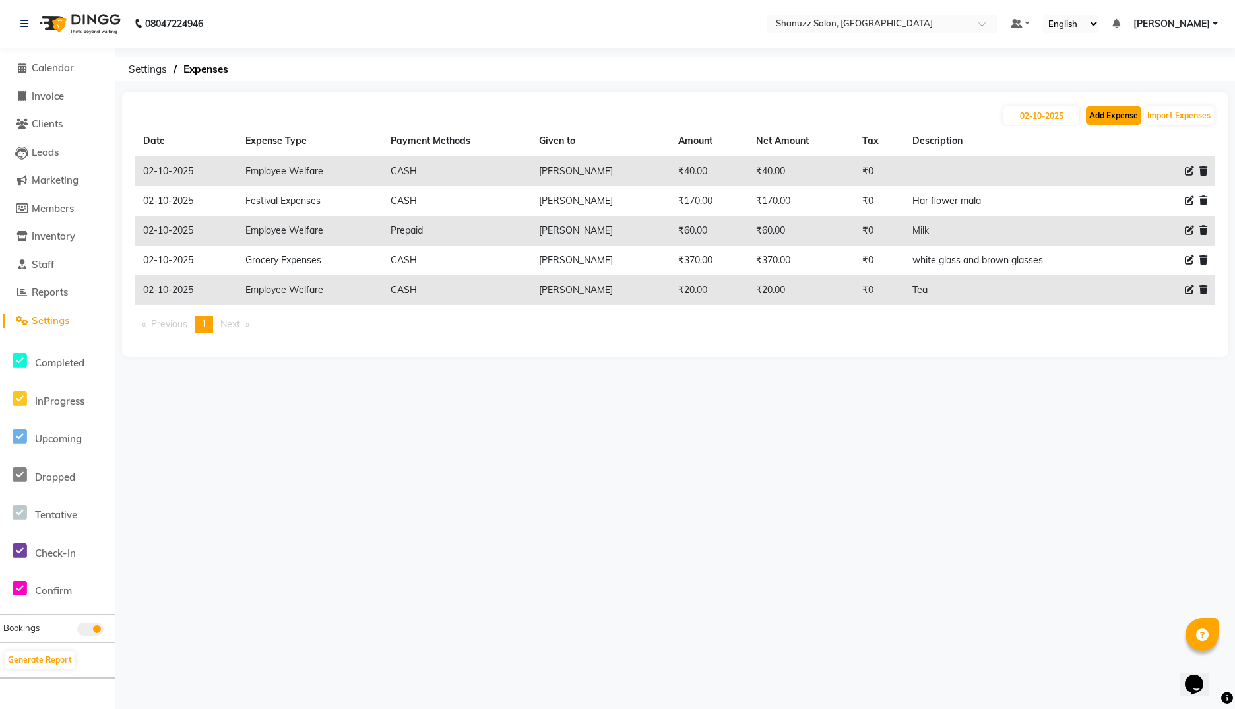
click at [1120, 117] on button "Add Expense" at bounding box center [1113, 115] width 55 height 18
select select "1"
select select "8329"
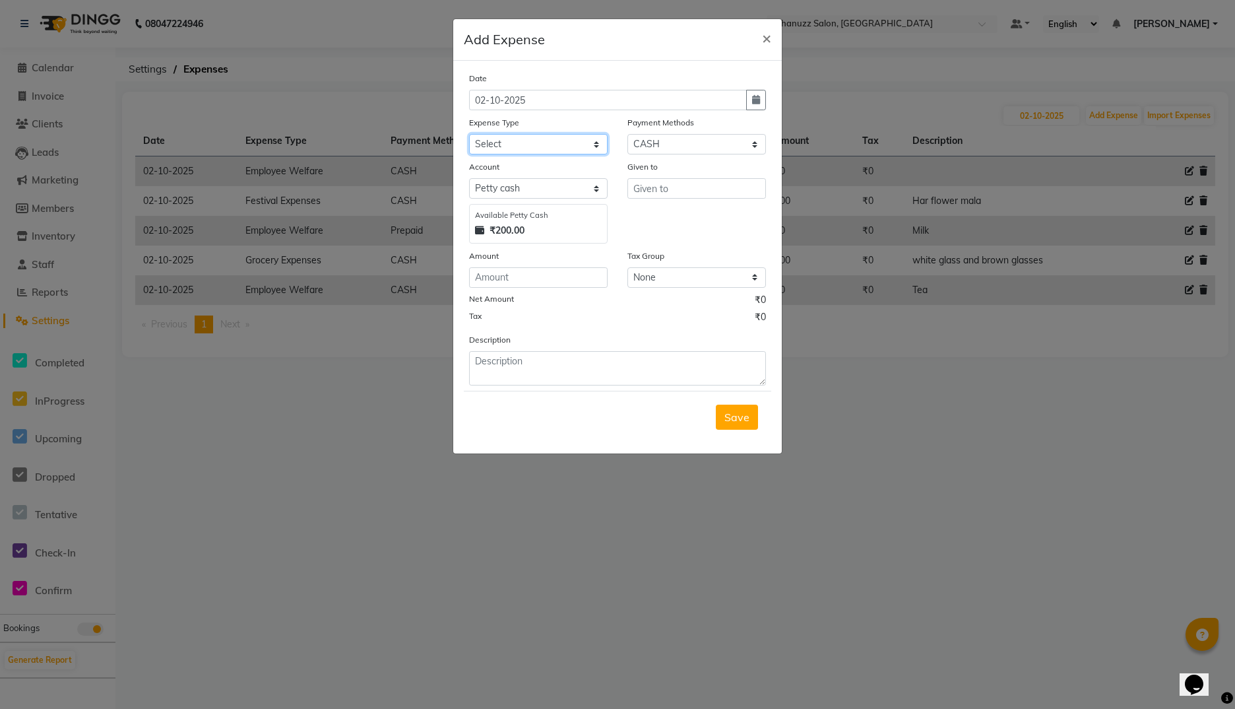
click at [536, 145] on select "Select Bisleri CCTV and all other client welfare Conveyance Courier & Postage e…" at bounding box center [538, 144] width 139 height 20
select select "24930"
click at [469, 134] on select "Select Bisleri CCTV and all other client welfare Conveyance Courier & Postage e…" at bounding box center [538, 144] width 139 height 20
select select "8"
select select
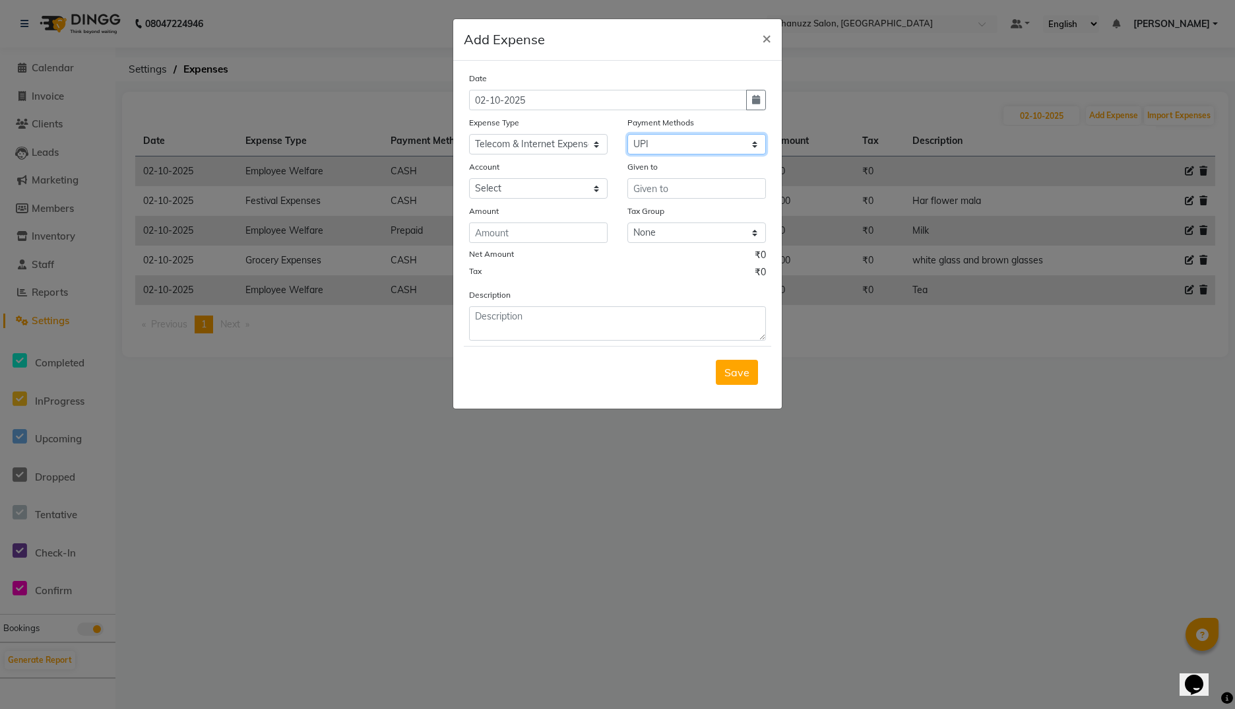
select select "1"
select select "8329"
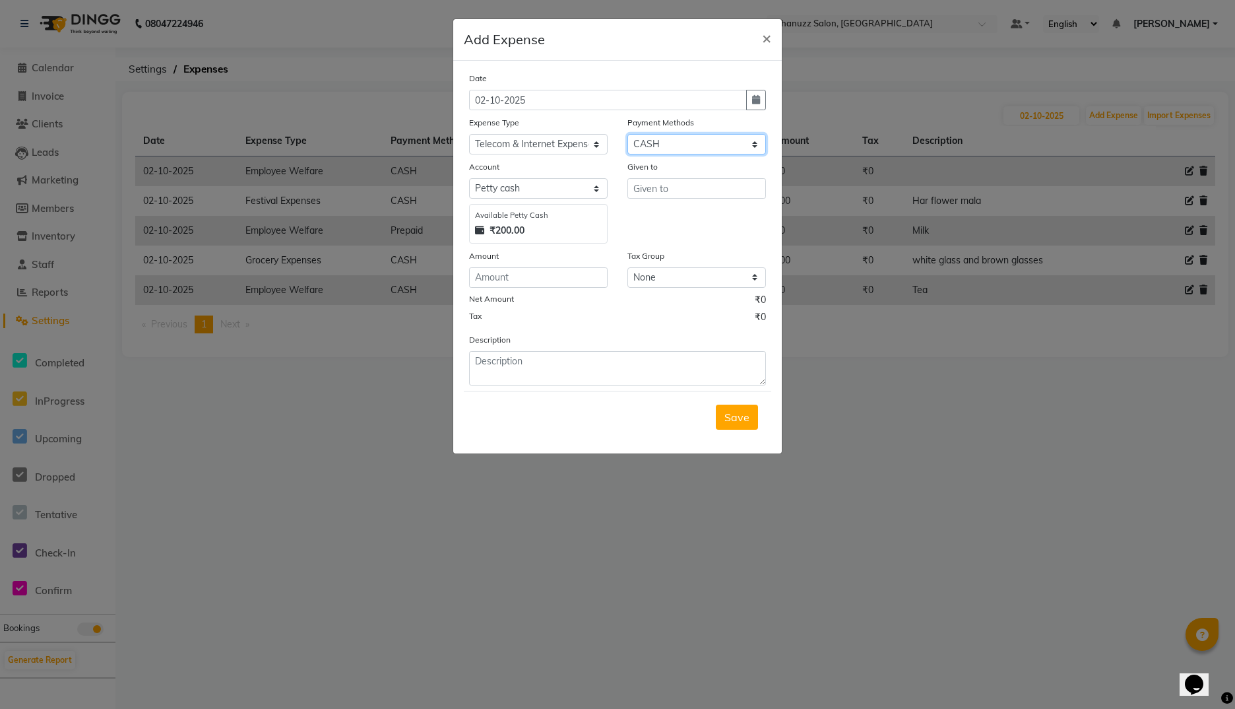
select select "2"
click at [628, 134] on select "Select CASH UPI CARD Wallet Razorpay Prepaid" at bounding box center [697, 144] width 139 height 20
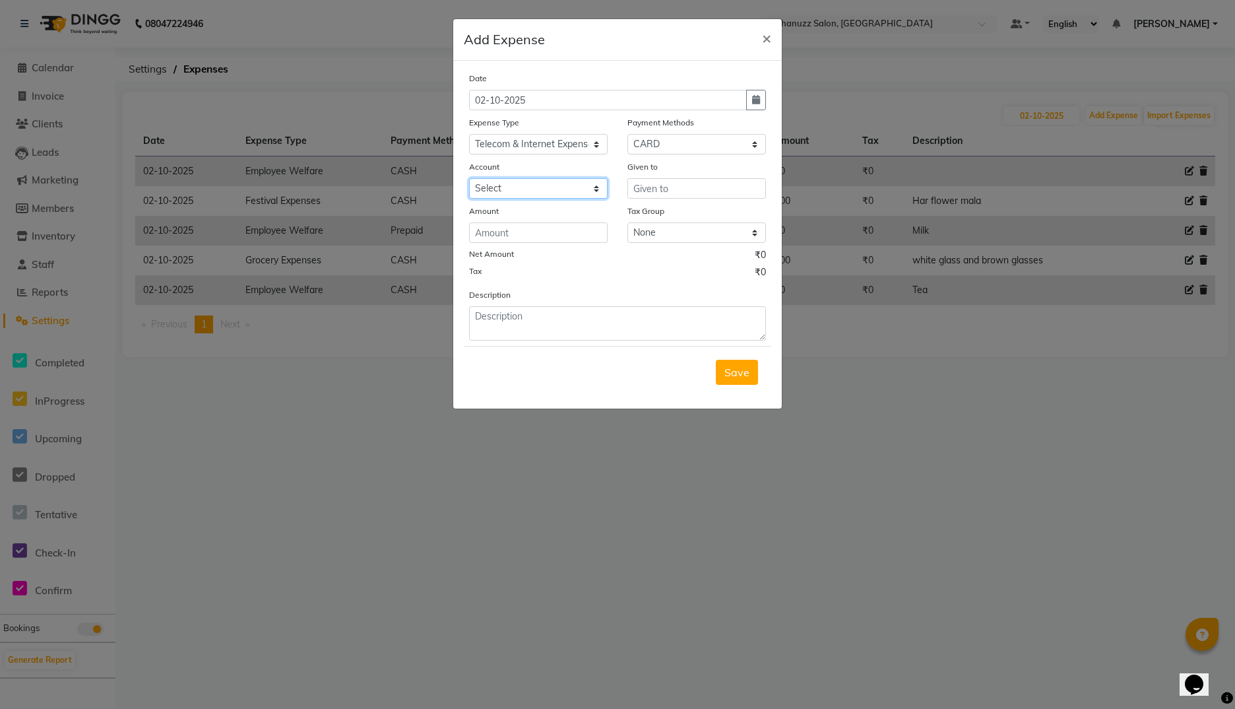
select select "8375"
click at [469, 178] on select "Select Default account Shanuzz Cash" at bounding box center [538, 188] width 139 height 20
type input "529.82"
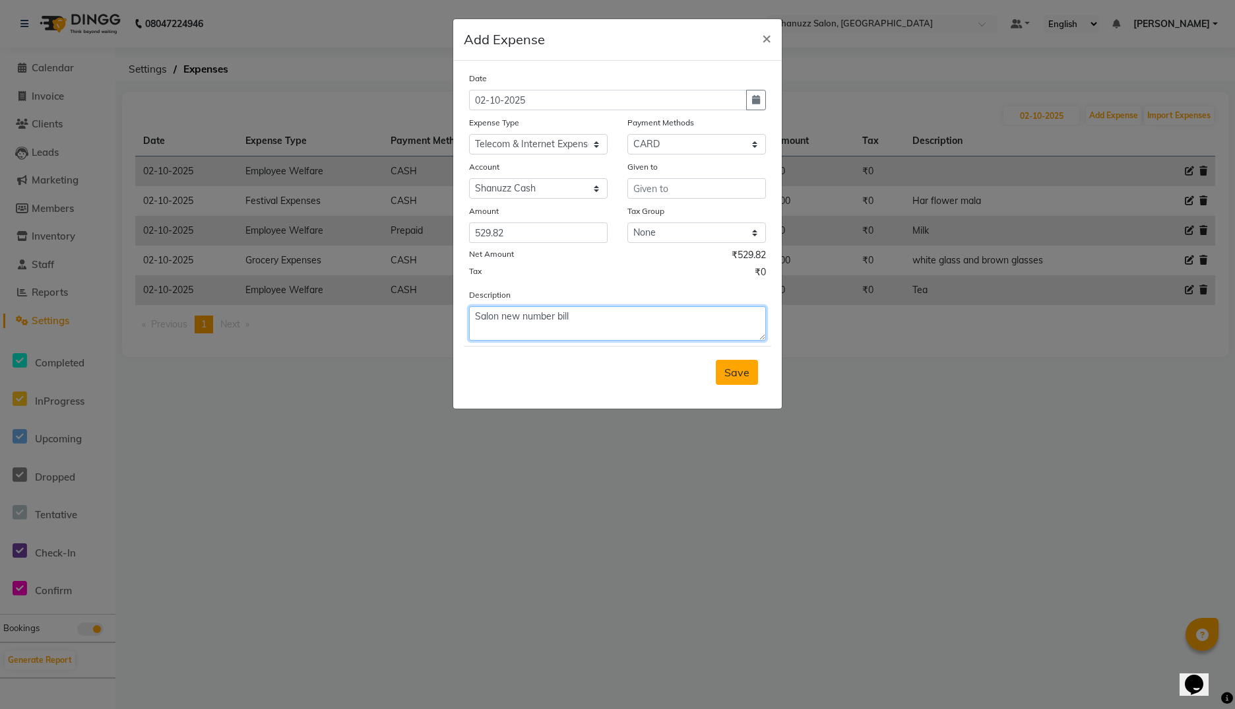
type textarea "Salon new number bill"
click at [740, 366] on span "Save" at bounding box center [736, 372] width 25 height 13
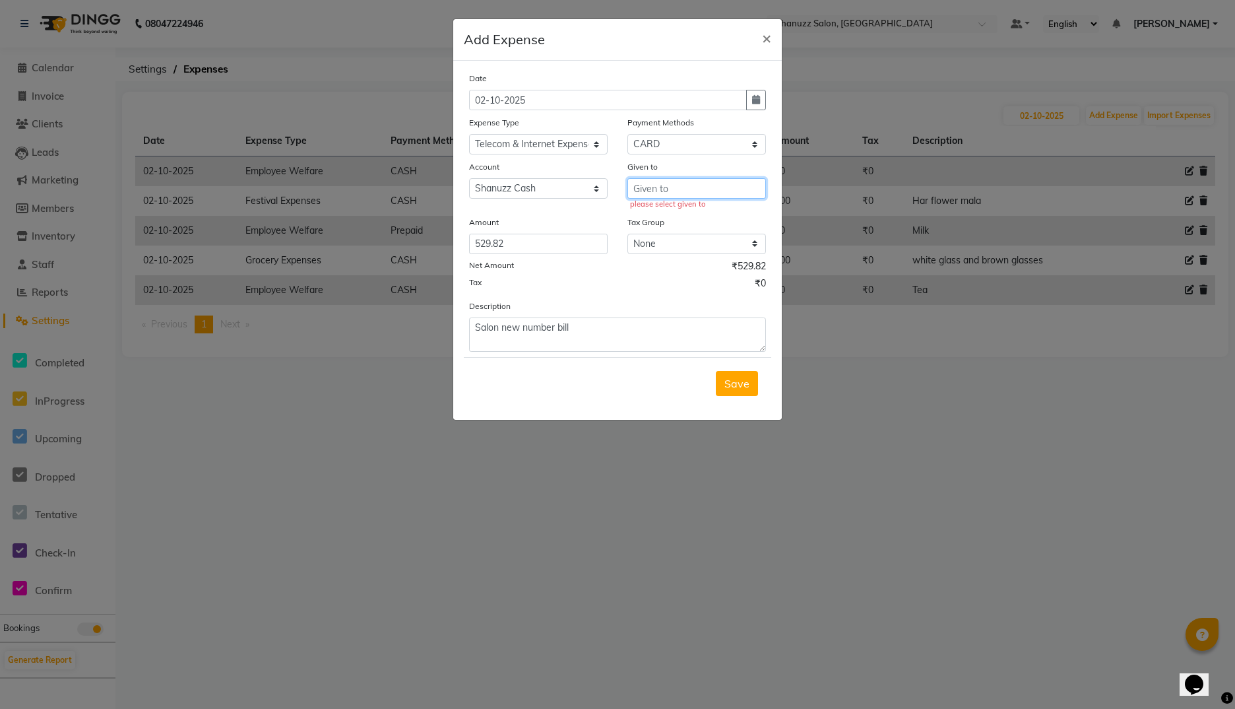
click at [688, 190] on input "text" at bounding box center [697, 188] width 139 height 20
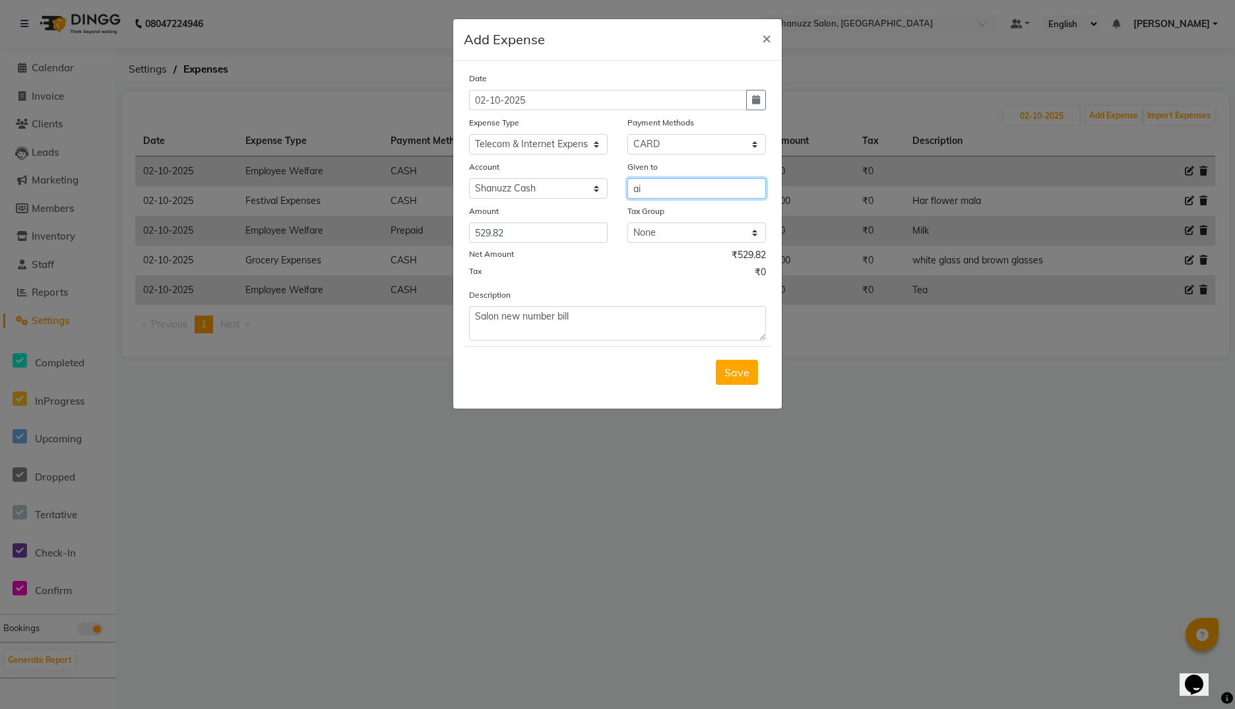
type input "a"
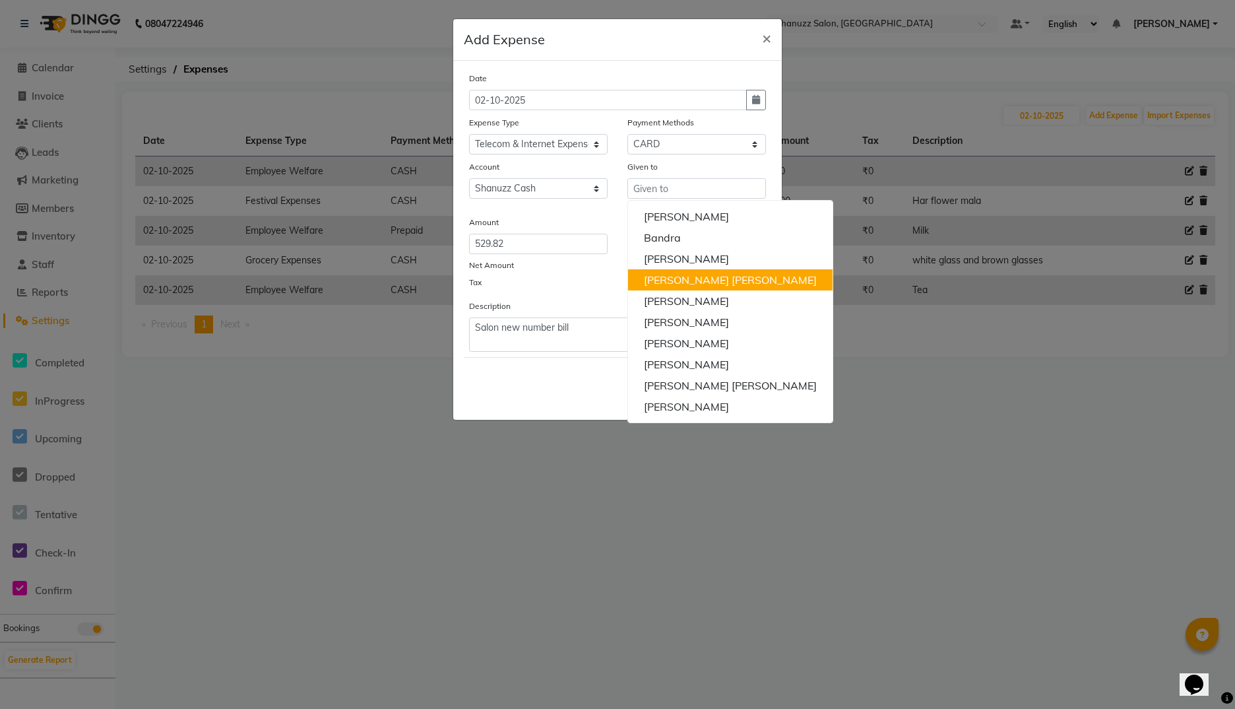
click at [577, 220] on div "Amount" at bounding box center [538, 224] width 139 height 18
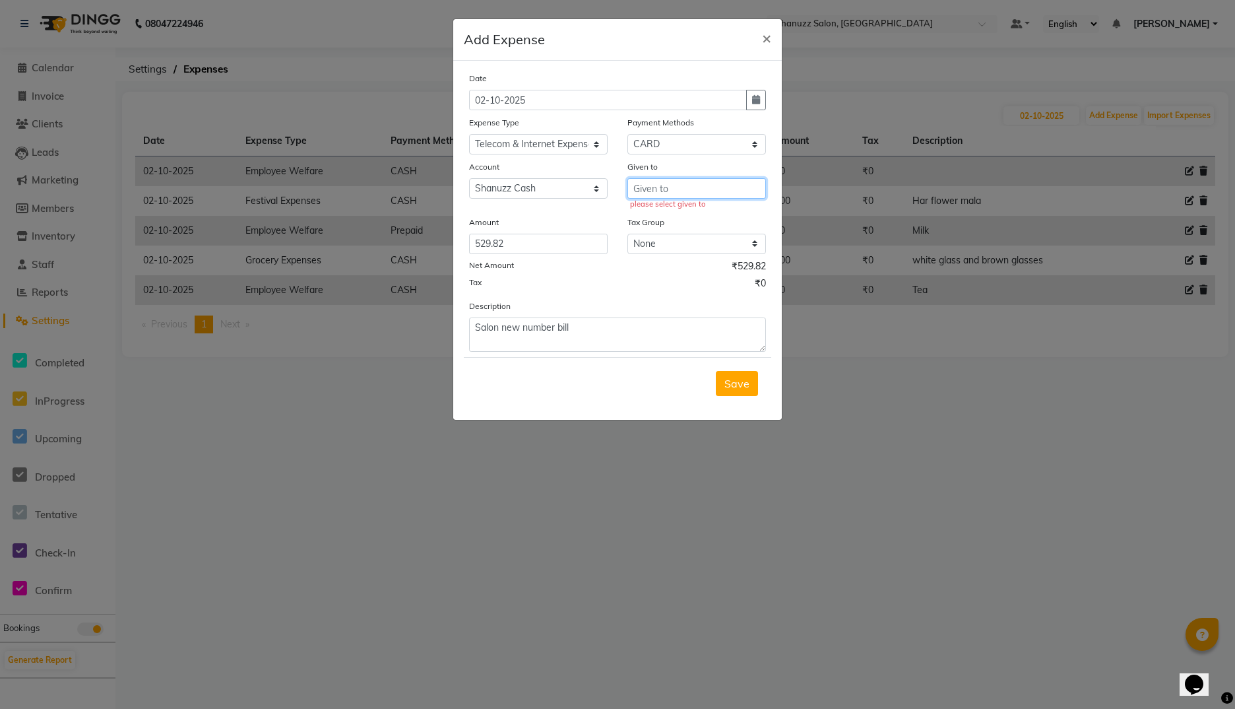
click at [674, 187] on input "text" at bounding box center [697, 188] width 139 height 20
click at [737, 387] on span "Save" at bounding box center [736, 383] width 25 height 13
click at [655, 193] on input "text" at bounding box center [697, 188] width 139 height 20
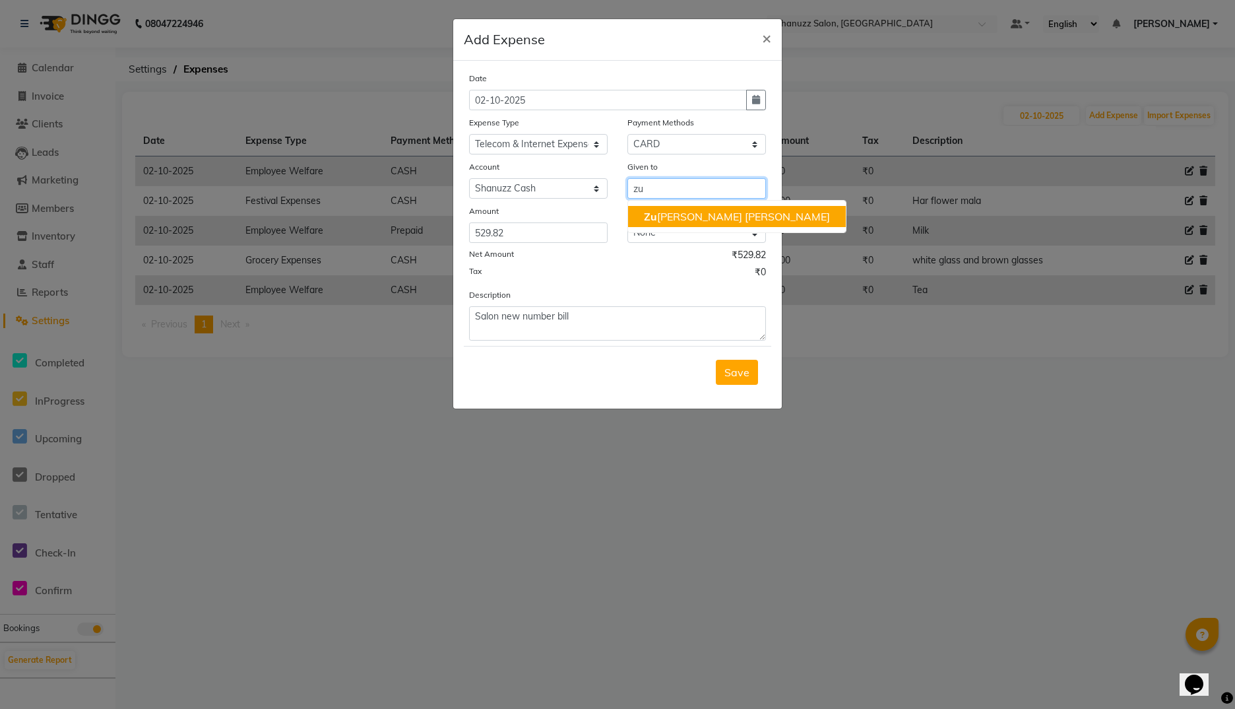
click at [661, 212] on ngb-highlight "Zu bair Alam" at bounding box center [737, 216] width 186 height 13
type input "[PERSON_NAME]"
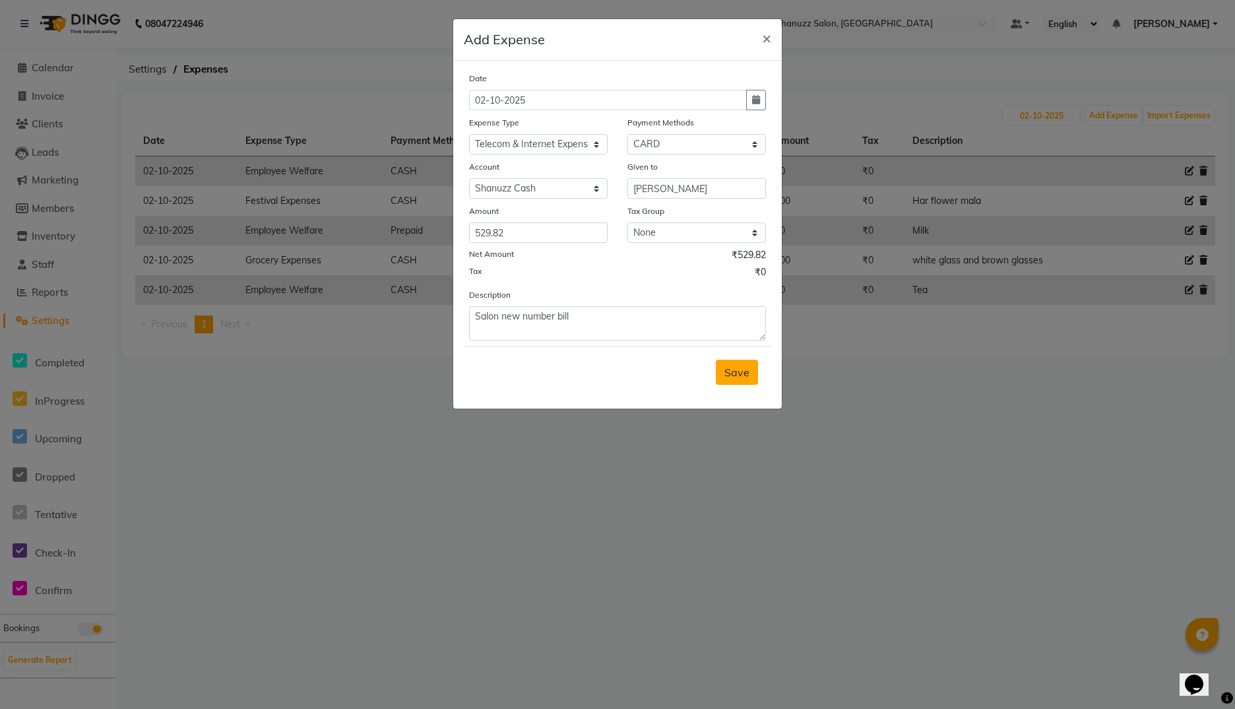
click at [732, 373] on span "Save" at bounding box center [736, 372] width 25 height 13
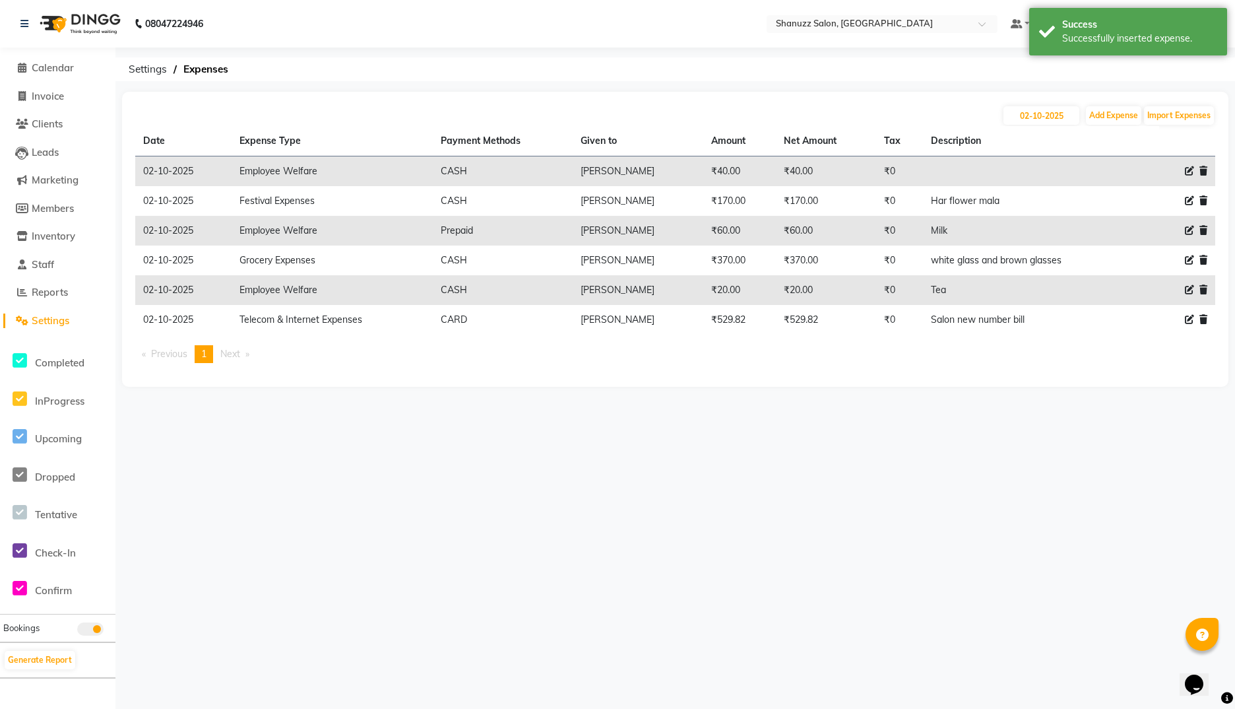
click at [100, 13] on img at bounding box center [79, 23] width 90 height 37
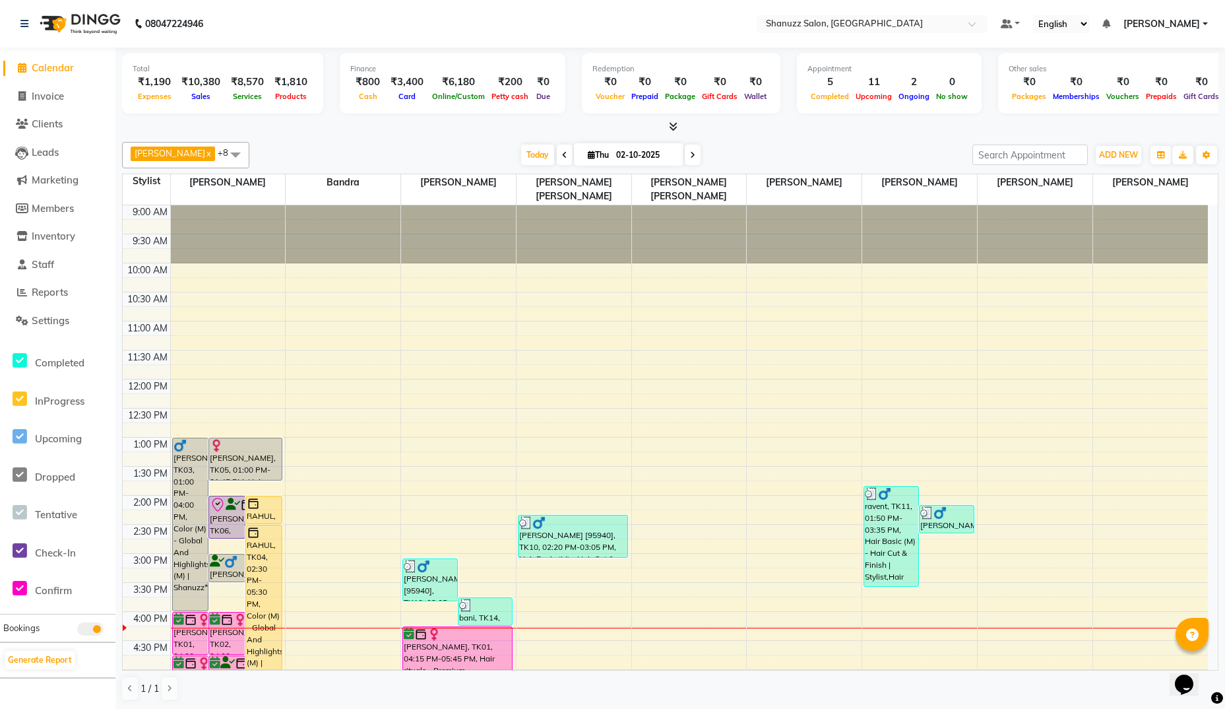
click at [674, 133] on span at bounding box center [671, 127] width 14 height 14
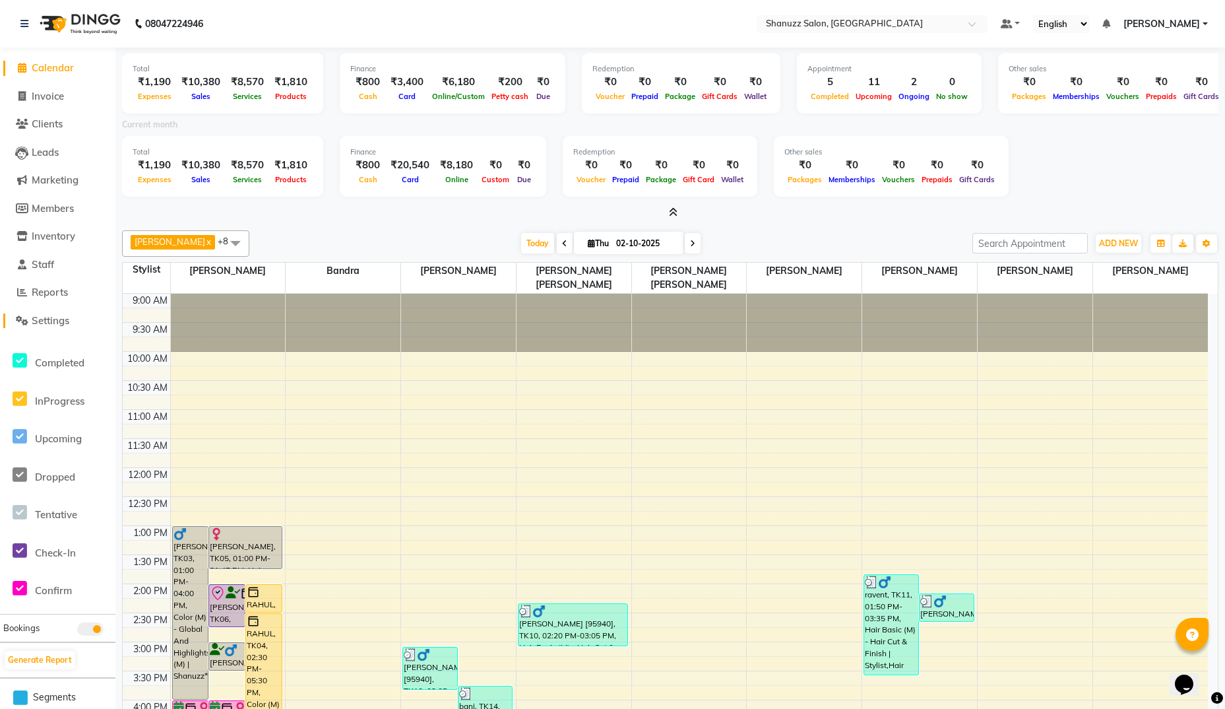
click at [48, 325] on span "Settings" at bounding box center [51, 320] width 38 height 13
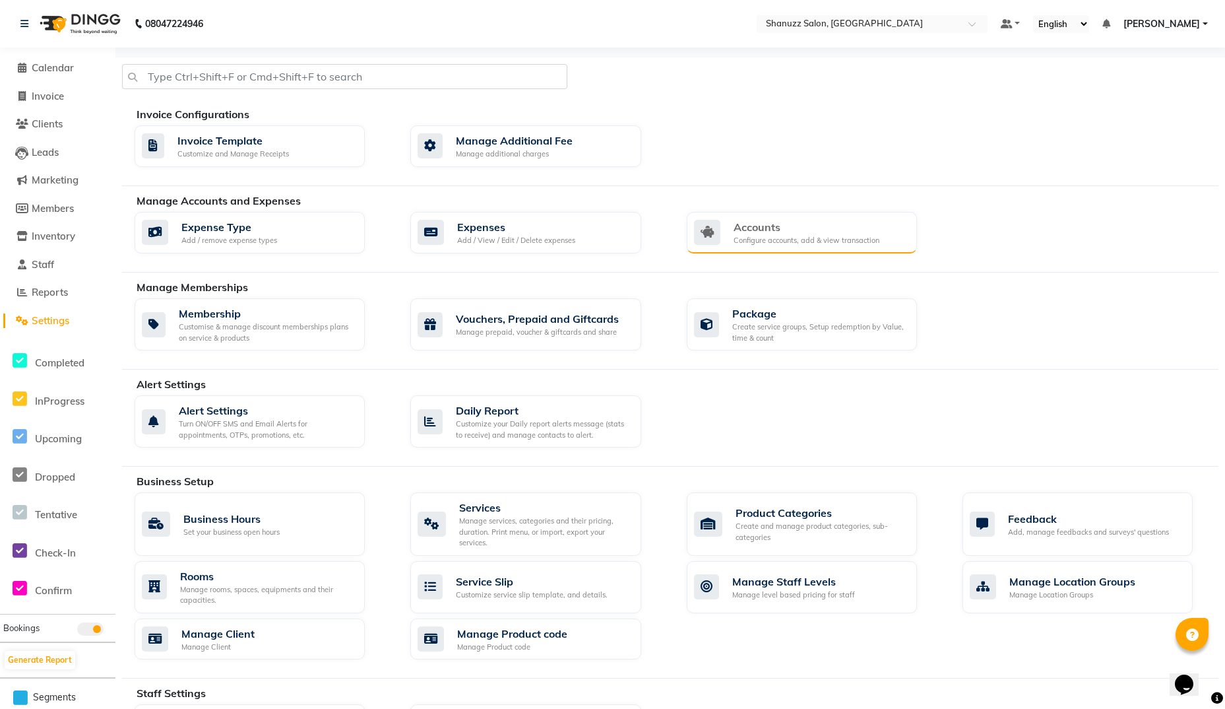
click at [732, 232] on div "Accounts Configure accounts, add & view transaction" at bounding box center [800, 232] width 212 height 27
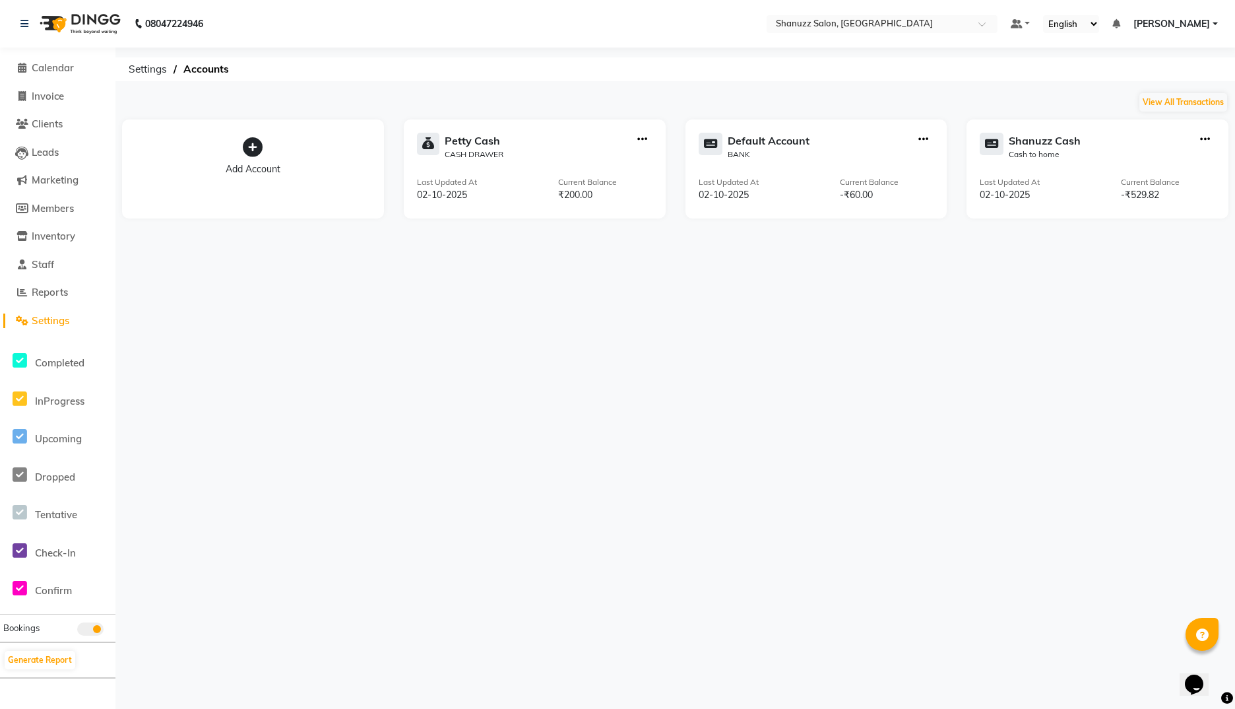
click at [917, 135] on div at bounding box center [923, 147] width 20 height 28
click at [928, 139] on icon "button" at bounding box center [923, 139] width 10 height 1
click at [921, 108] on div "View Transaction" at bounding box center [924, 112] width 70 height 14
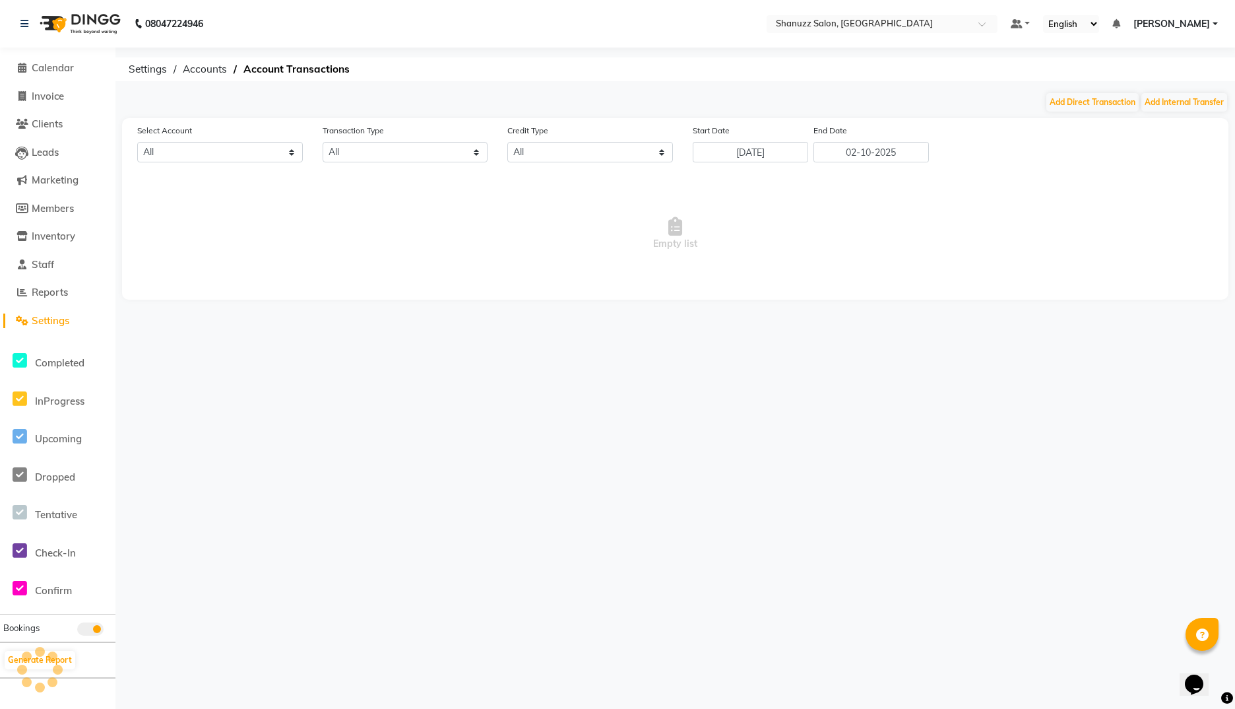
select select "8330"
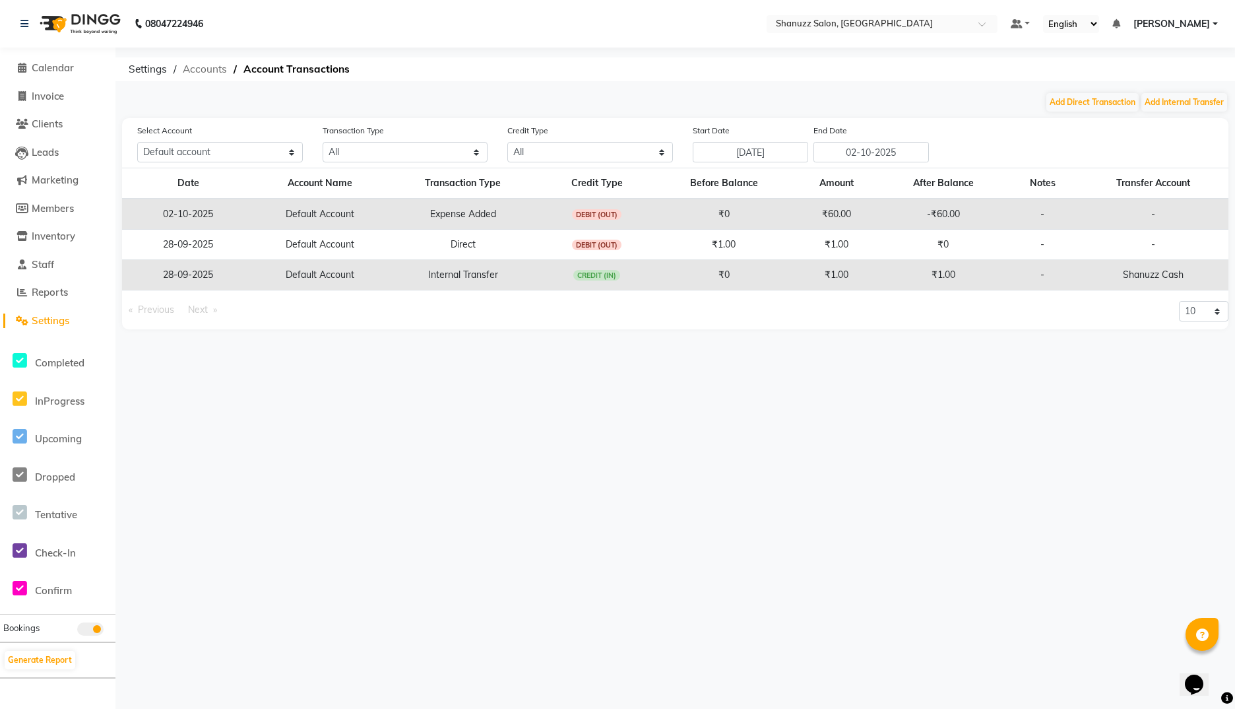
click at [209, 71] on span "Accounts" at bounding box center [204, 69] width 57 height 24
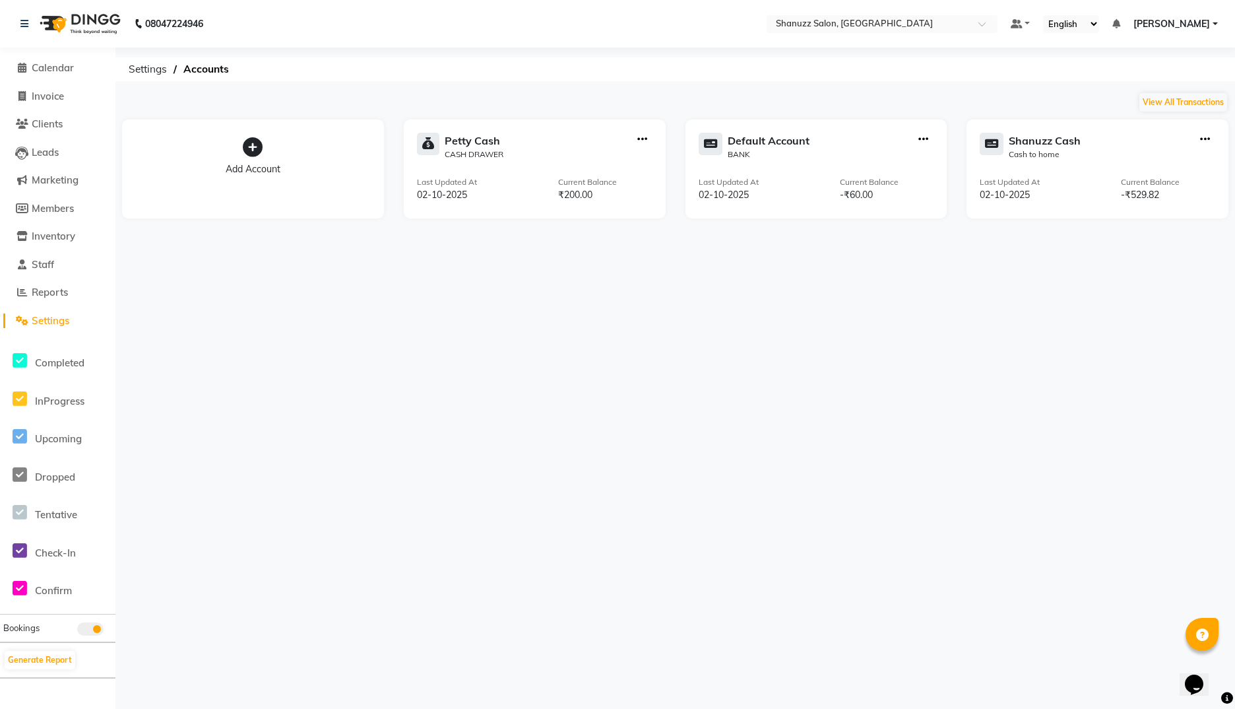
click at [102, 17] on img at bounding box center [79, 23] width 90 height 37
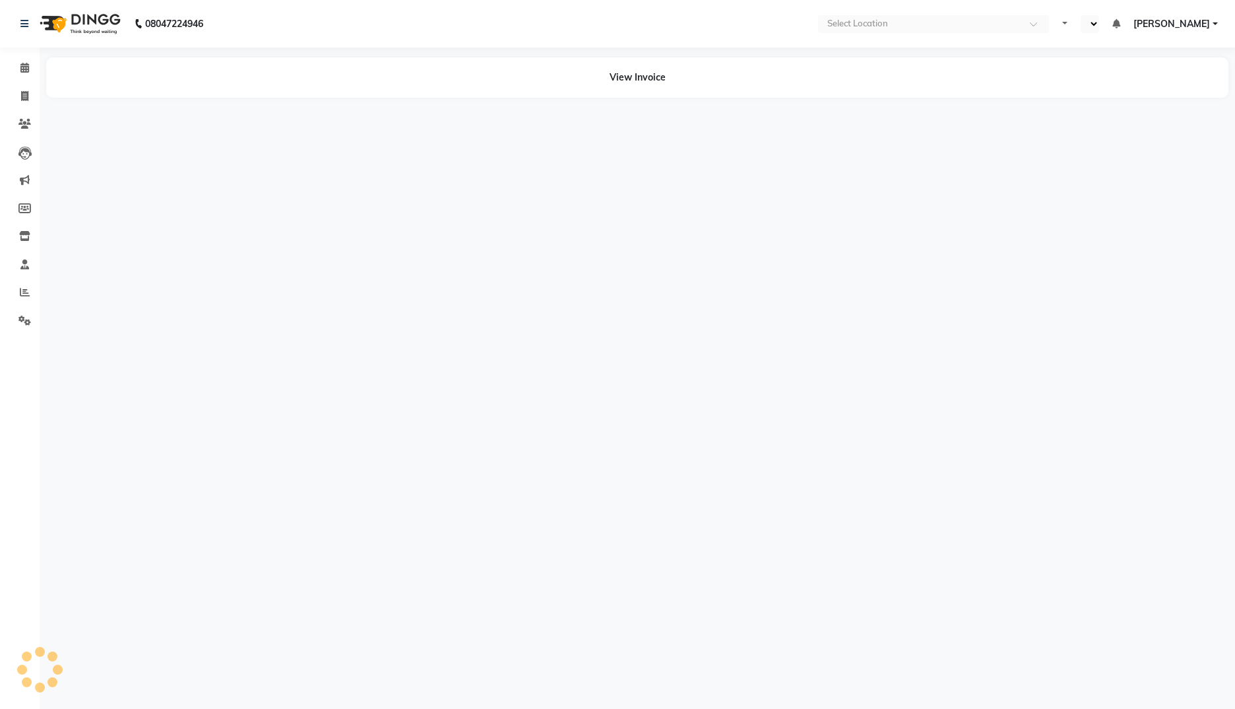
select select "en"
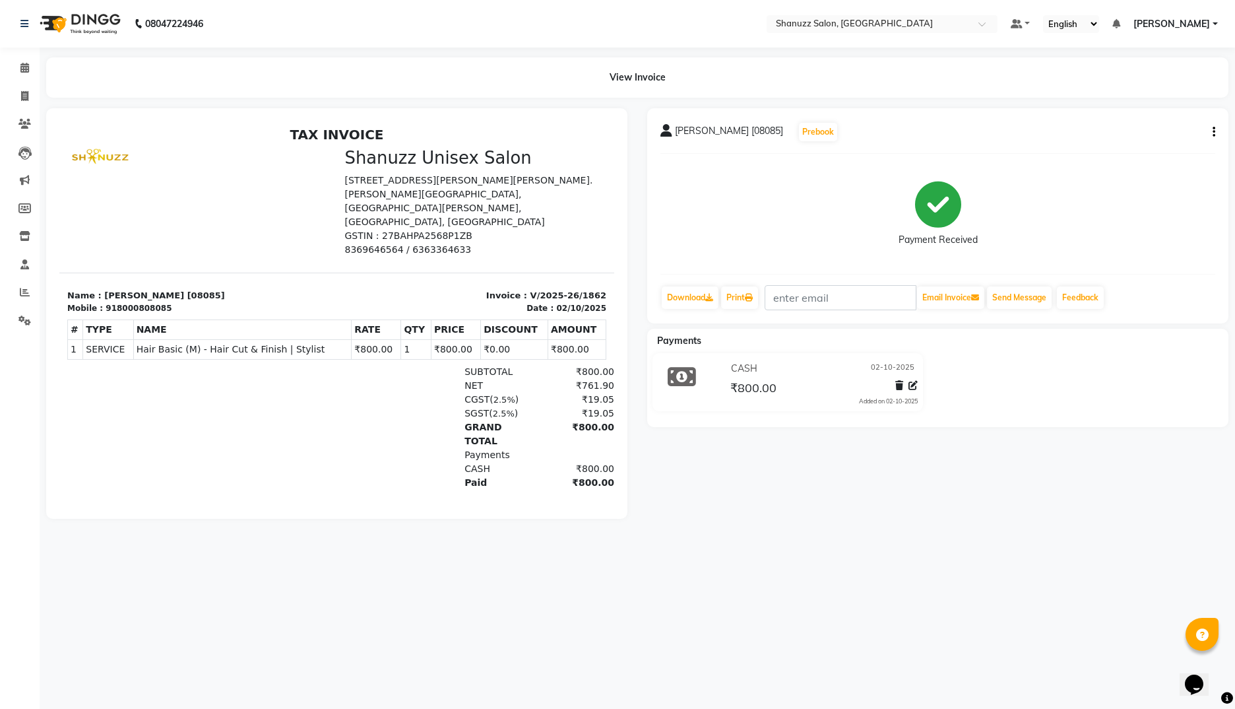
click at [1214, 132] on icon "button" at bounding box center [1214, 132] width 3 height 1
click at [1086, 147] on div "Edit Invoice" at bounding box center [1125, 149] width 135 height 16
select select "service"
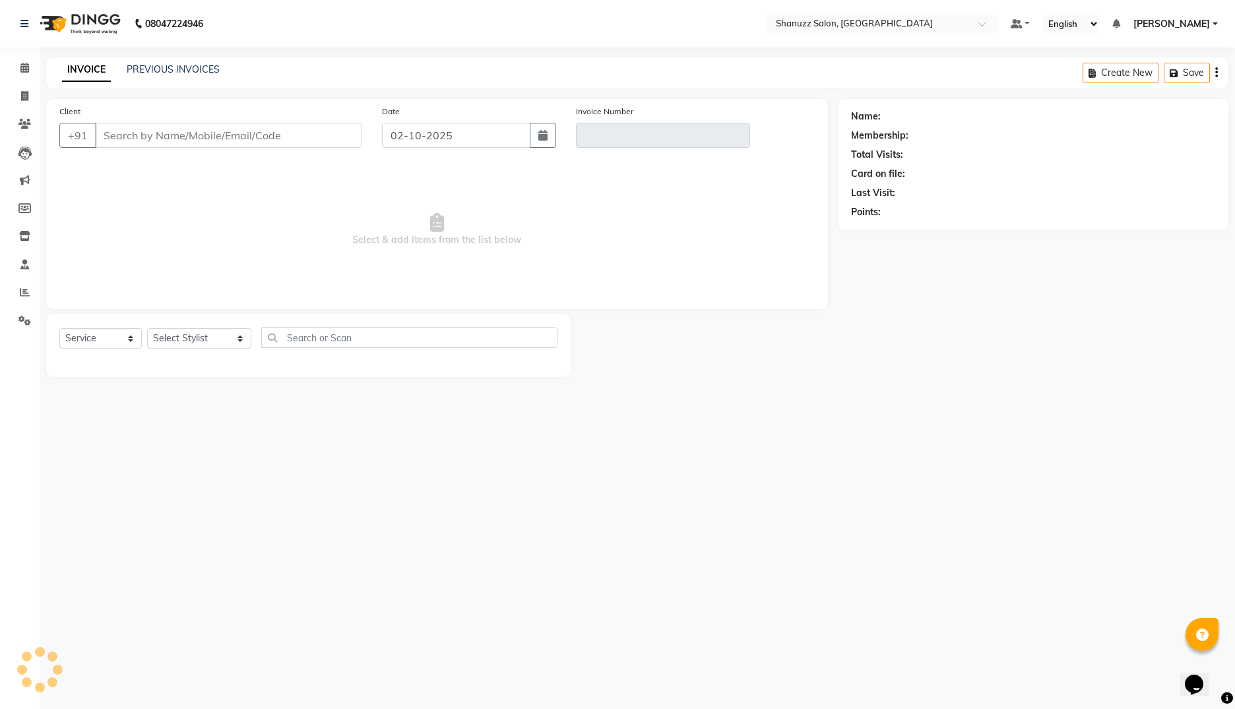
type input "8000808085"
type input "V/2025-26/1862"
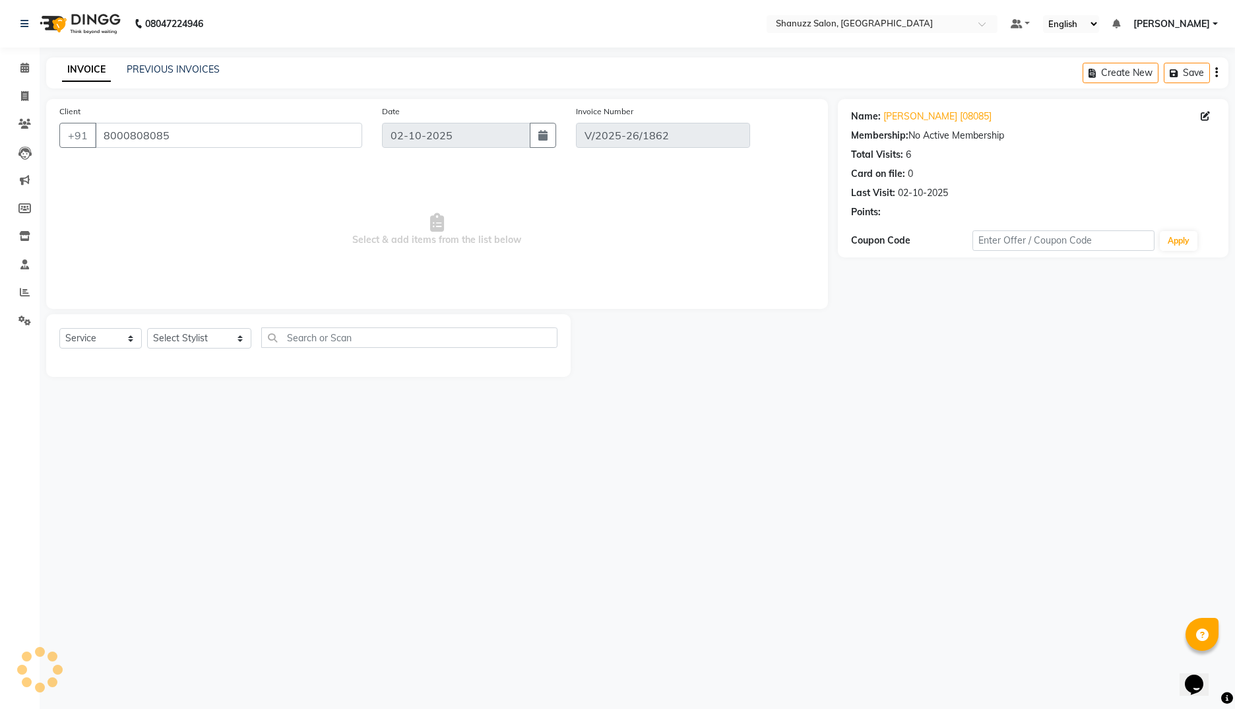
select select "select"
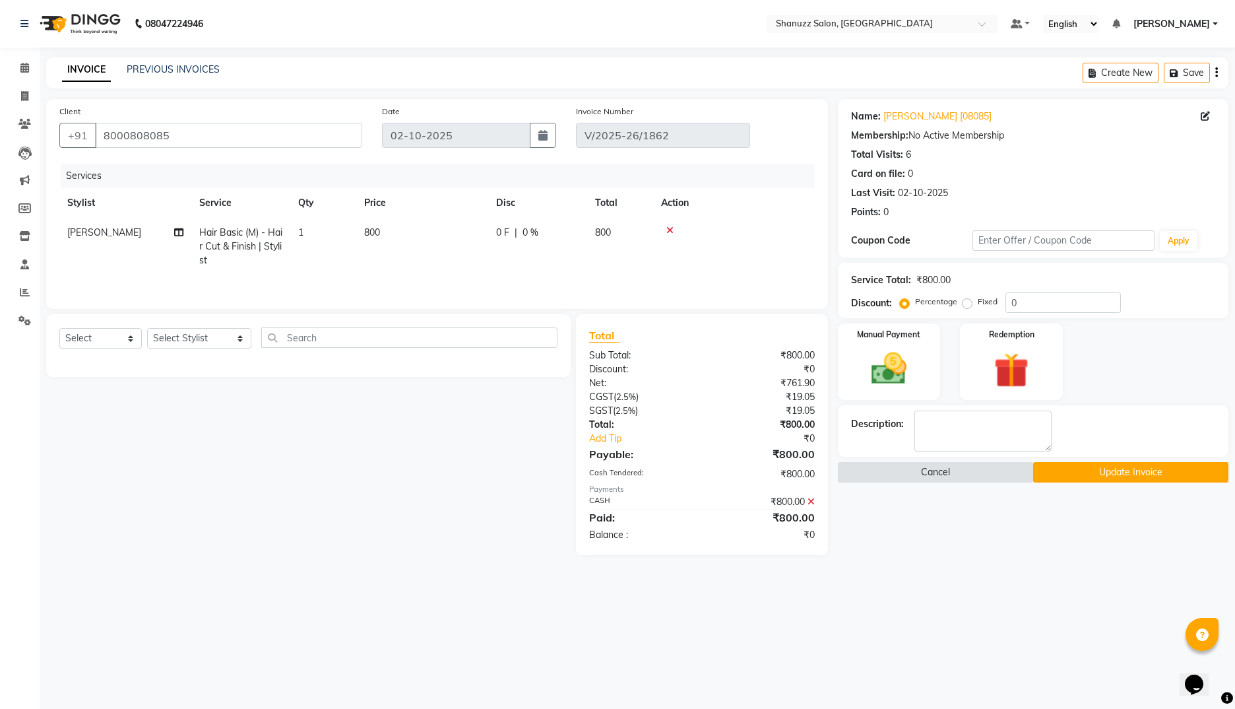
click at [924, 470] on button "Cancel" at bounding box center [935, 472] width 195 height 20
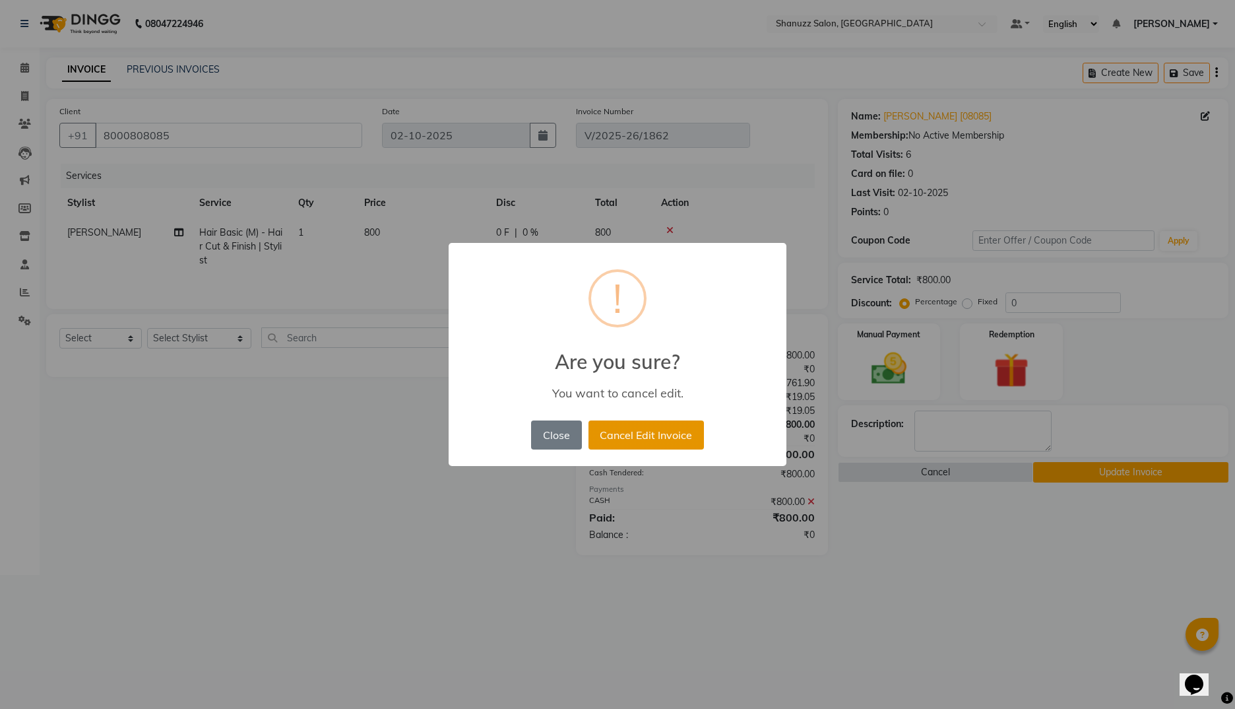
click at [604, 432] on button "Cancel Edit Invoice" at bounding box center [646, 434] width 115 height 29
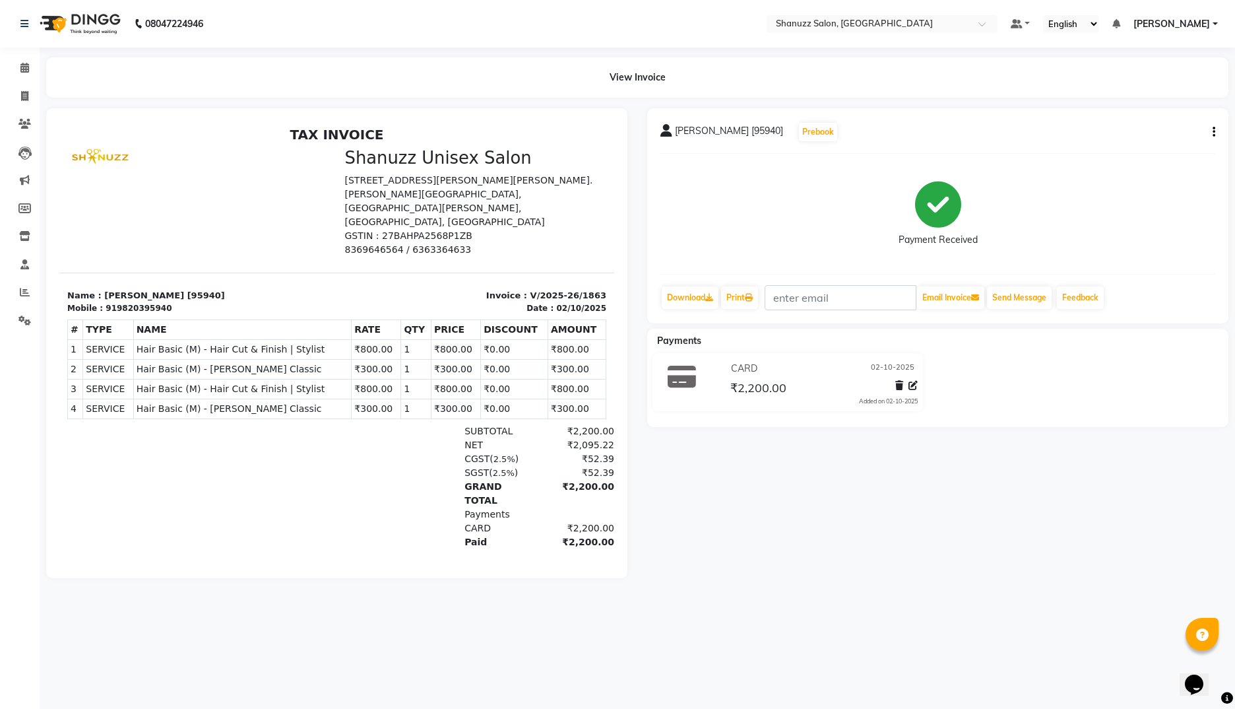
scroll to position [1, 0]
